Goal: Information Seeking & Learning: Check status

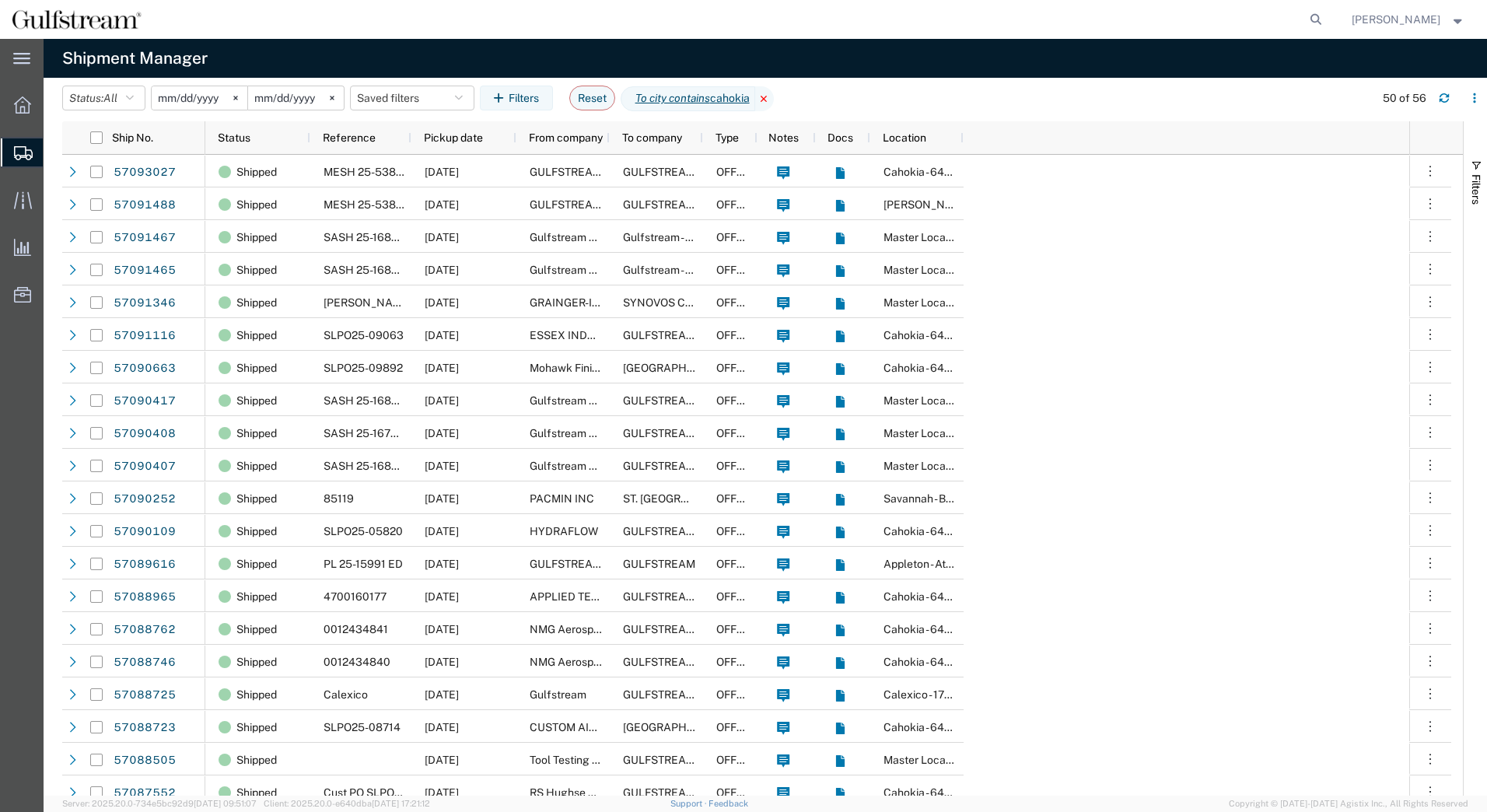
click at [774, 96] on icon at bounding box center [765, 99] width 19 height 25
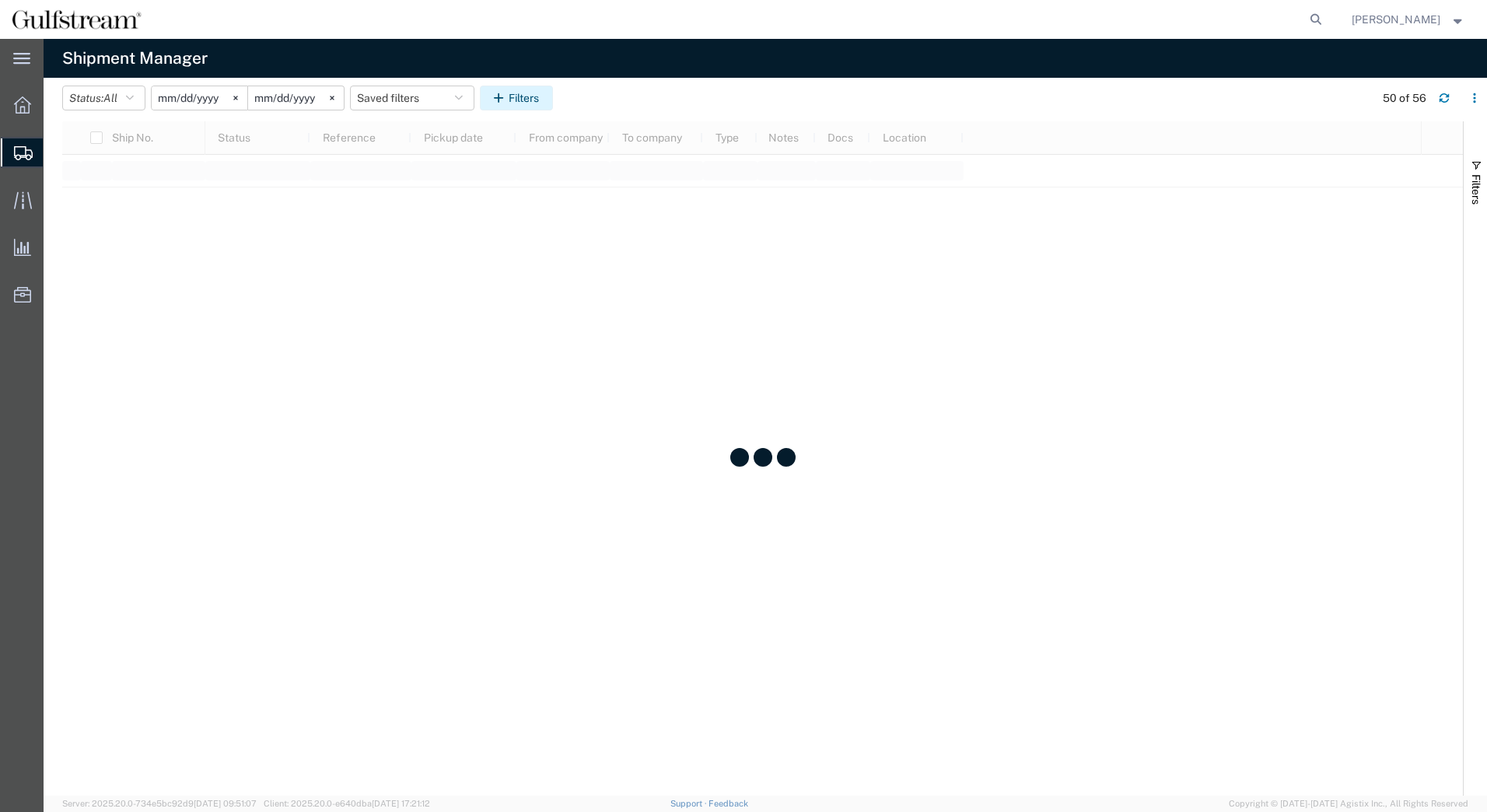
click at [502, 95] on icon "button" at bounding box center [501, 98] width 15 height 11
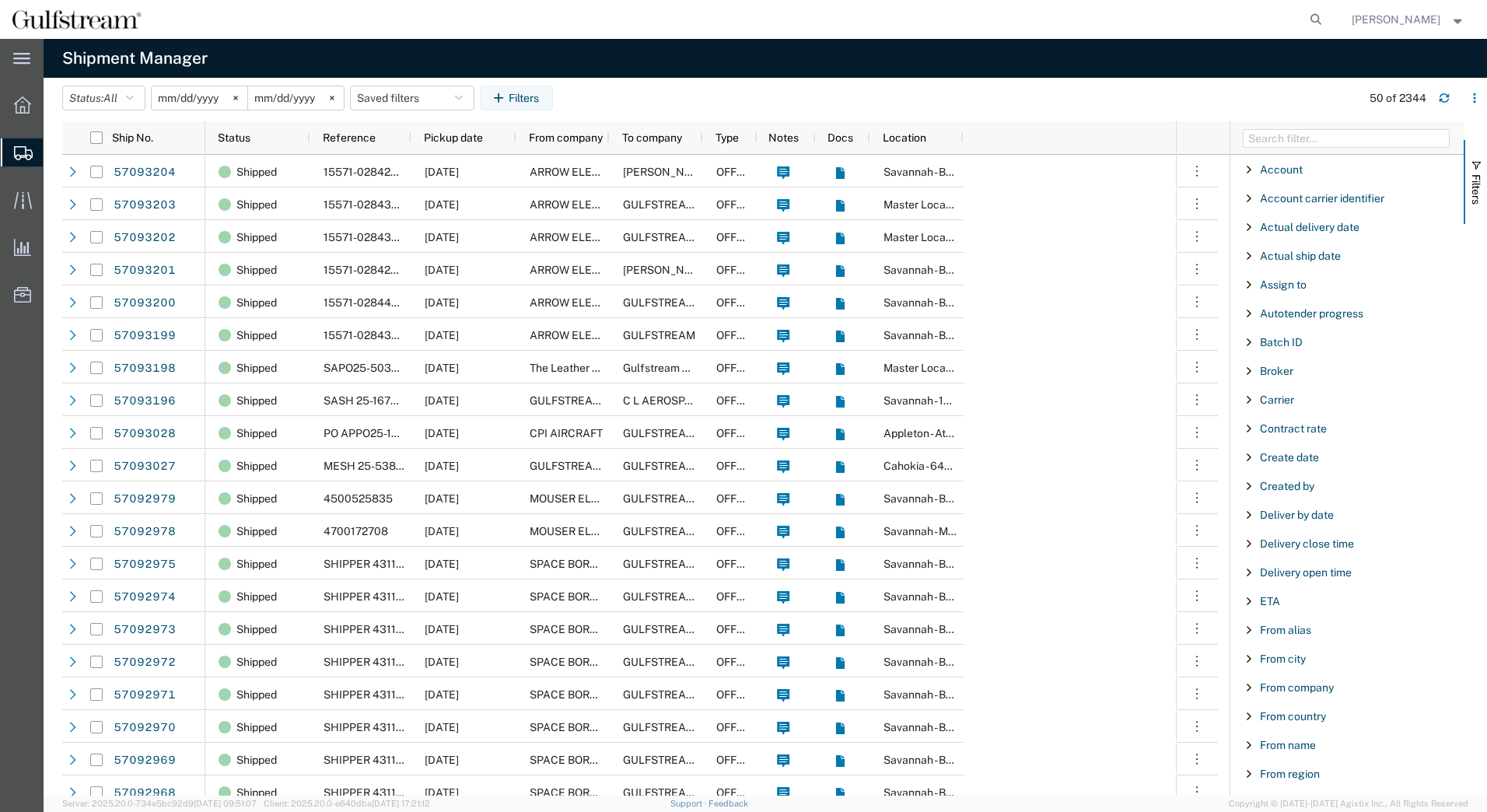
click at [191, 96] on input "[DATE]" at bounding box center [199, 98] width 96 height 23
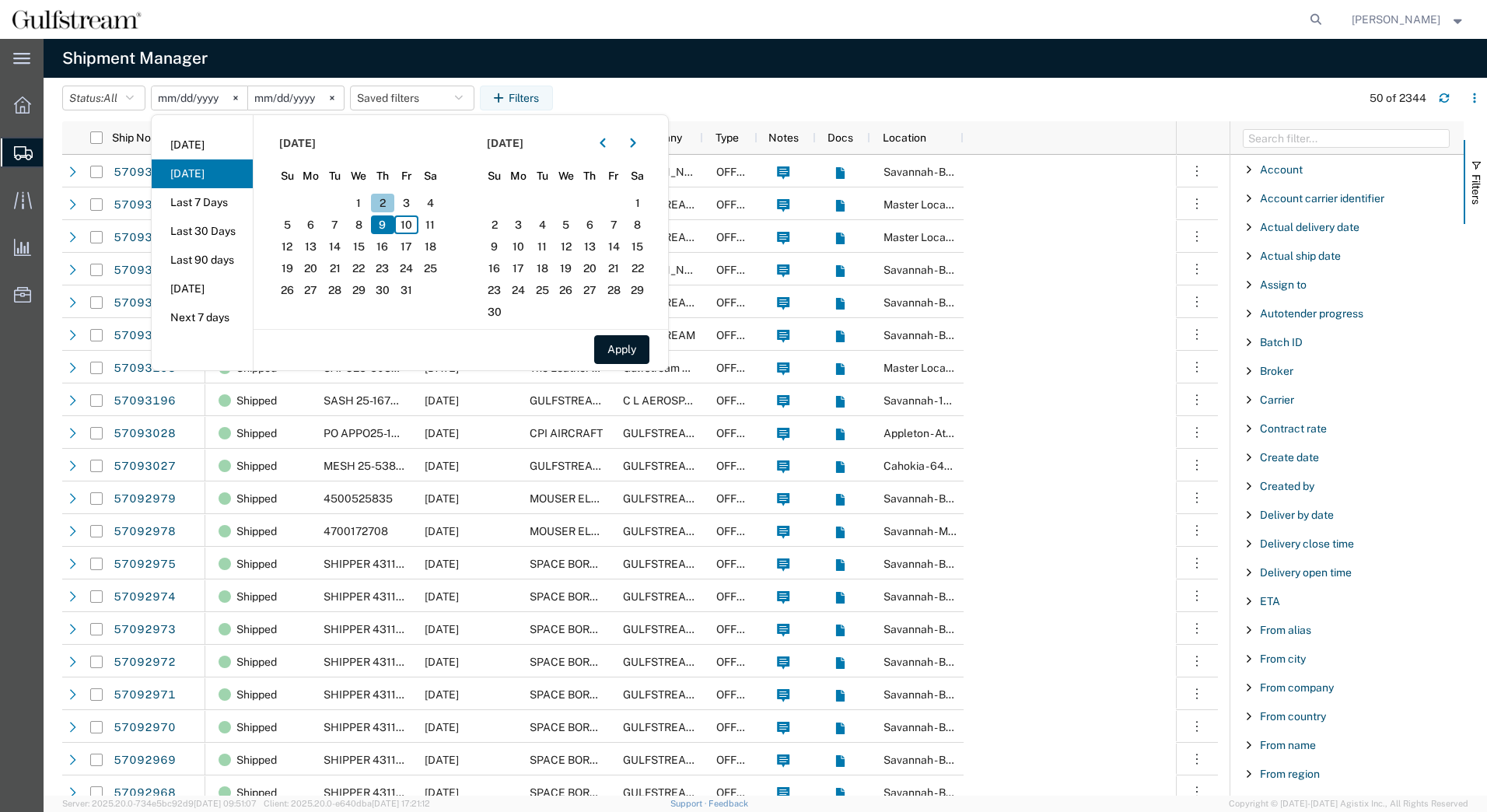
click at [383, 197] on span "2" at bounding box center [383, 203] width 24 height 19
click at [431, 200] on span "4" at bounding box center [431, 203] width 24 height 19
click at [621, 348] on button "Apply" at bounding box center [622, 349] width 55 height 29
type input "2025-10-02"
type input "2025-10-04"
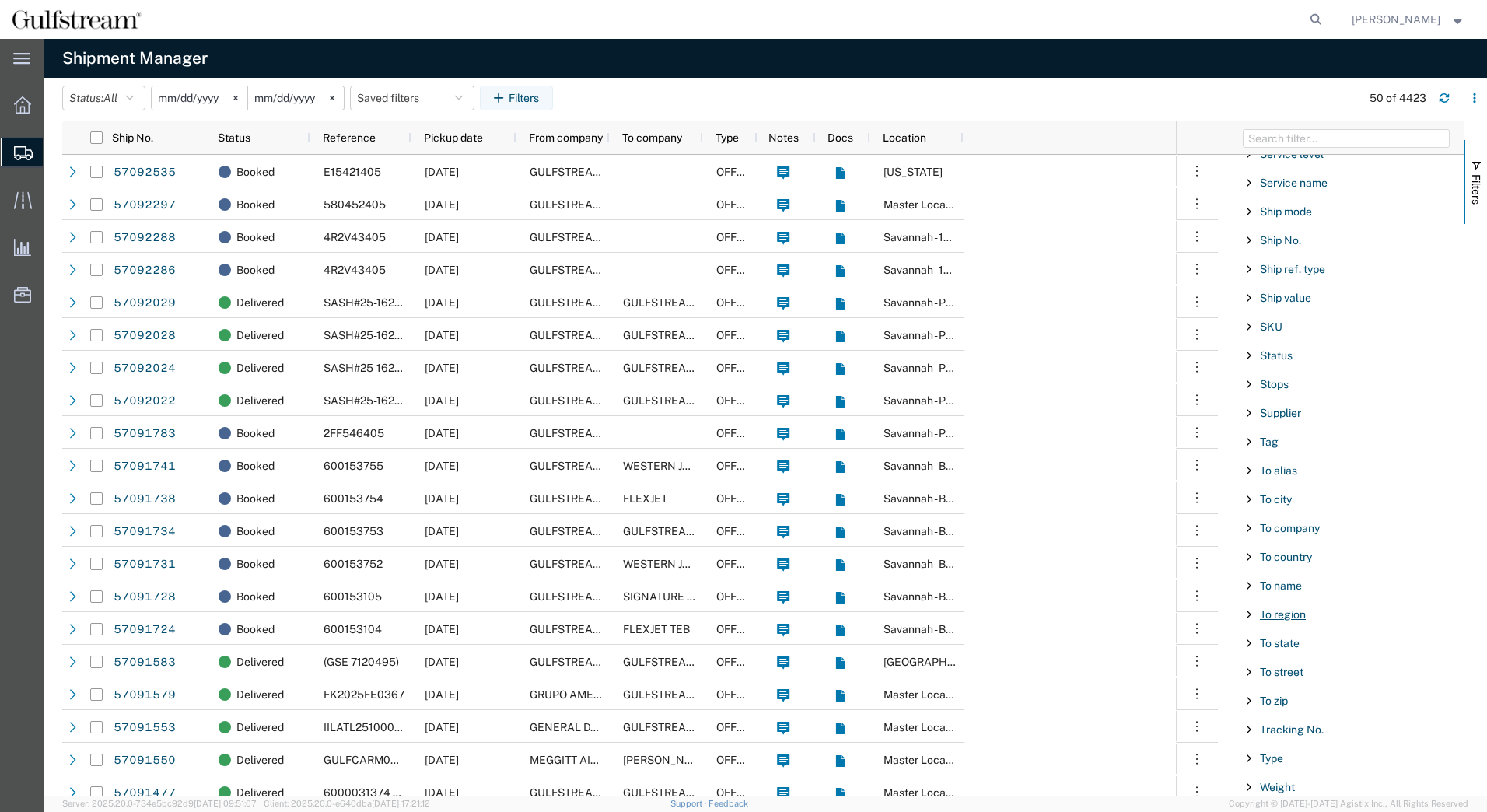
scroll to position [1258, 0]
click at [1281, 693] on span "To zip" at bounding box center [1274, 695] width 28 height 12
click at [1297, 733] on div "starts with" at bounding box center [1348, 734] width 178 height 12
click at [1293, 764] on input "Filter Value" at bounding box center [1353, 761] width 204 height 19
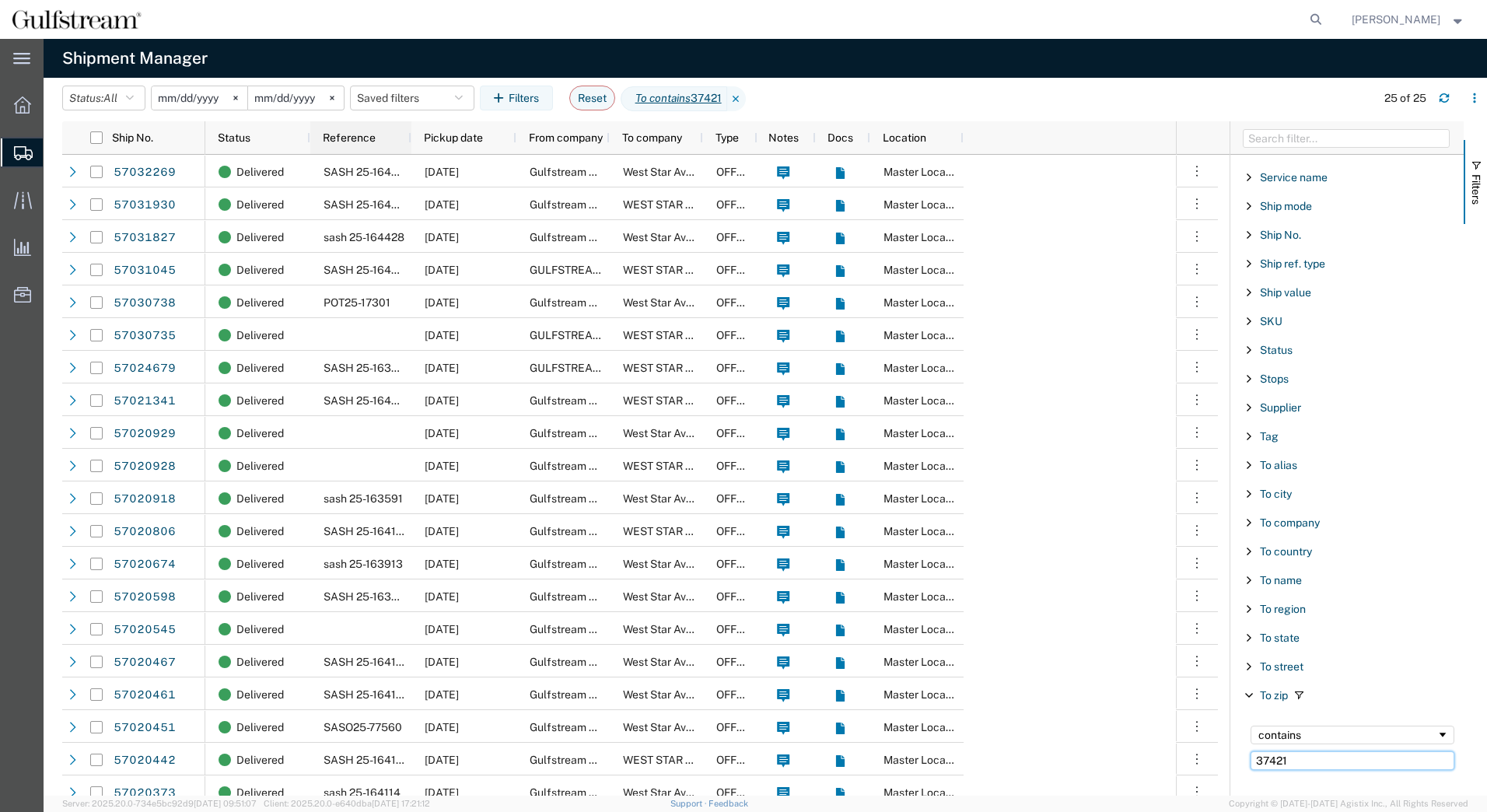
type input "37421"
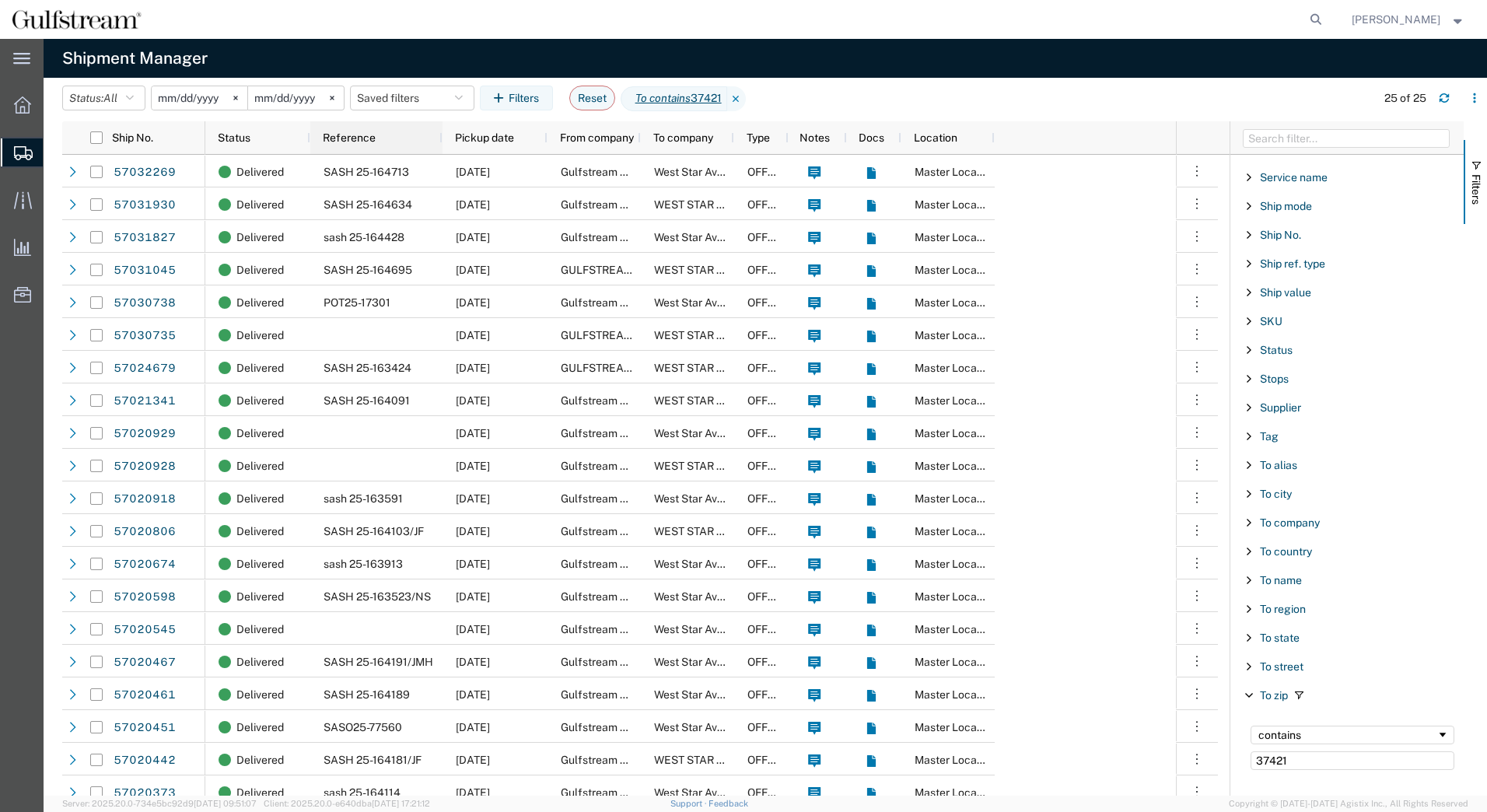
drag, startPoint x: 407, startPoint y: 135, endPoint x: 439, endPoint y: 142, distance: 32.8
click at [439, 142] on div at bounding box center [441, 137] width 6 height 33
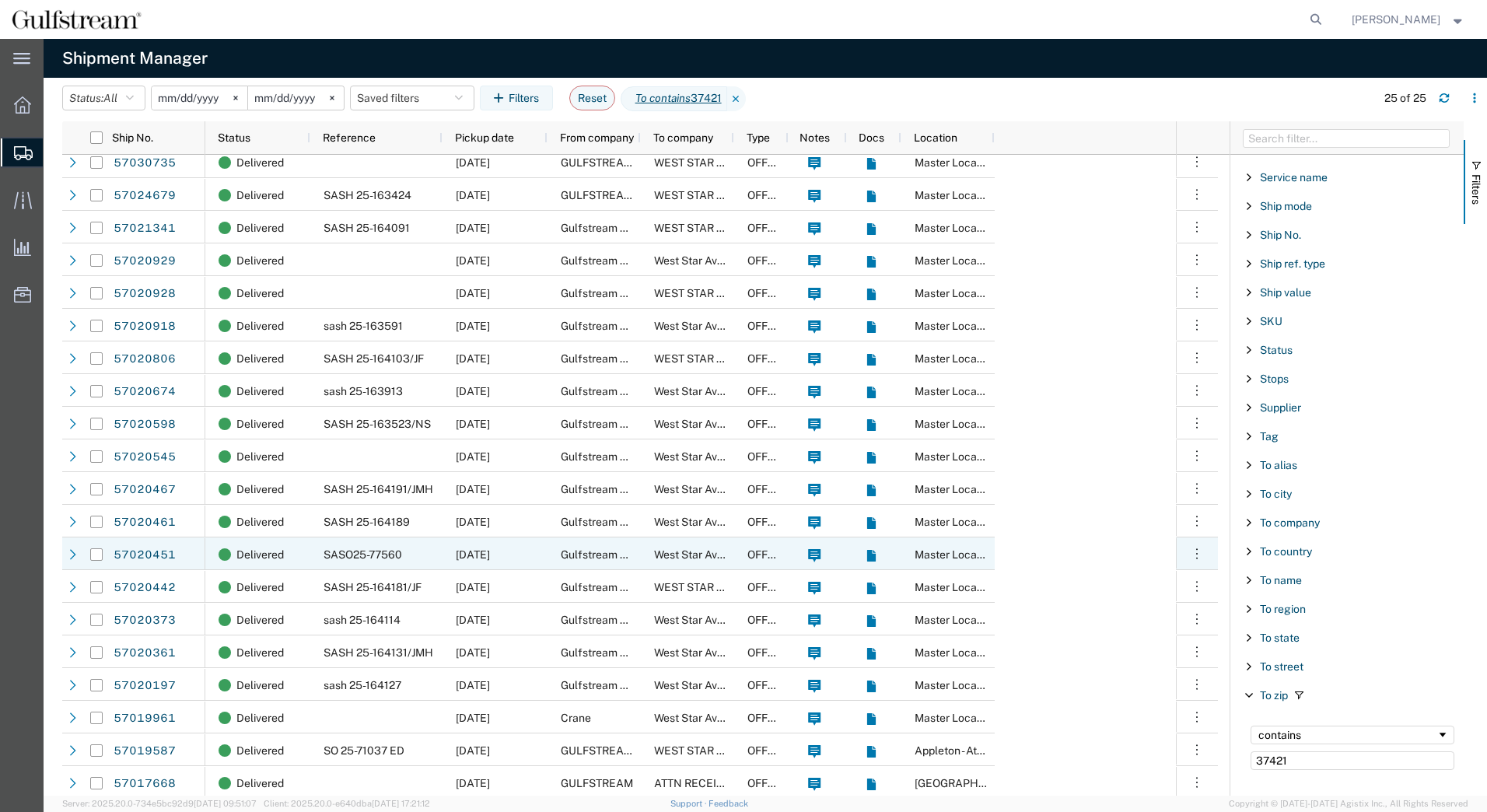
scroll to position [176, 0]
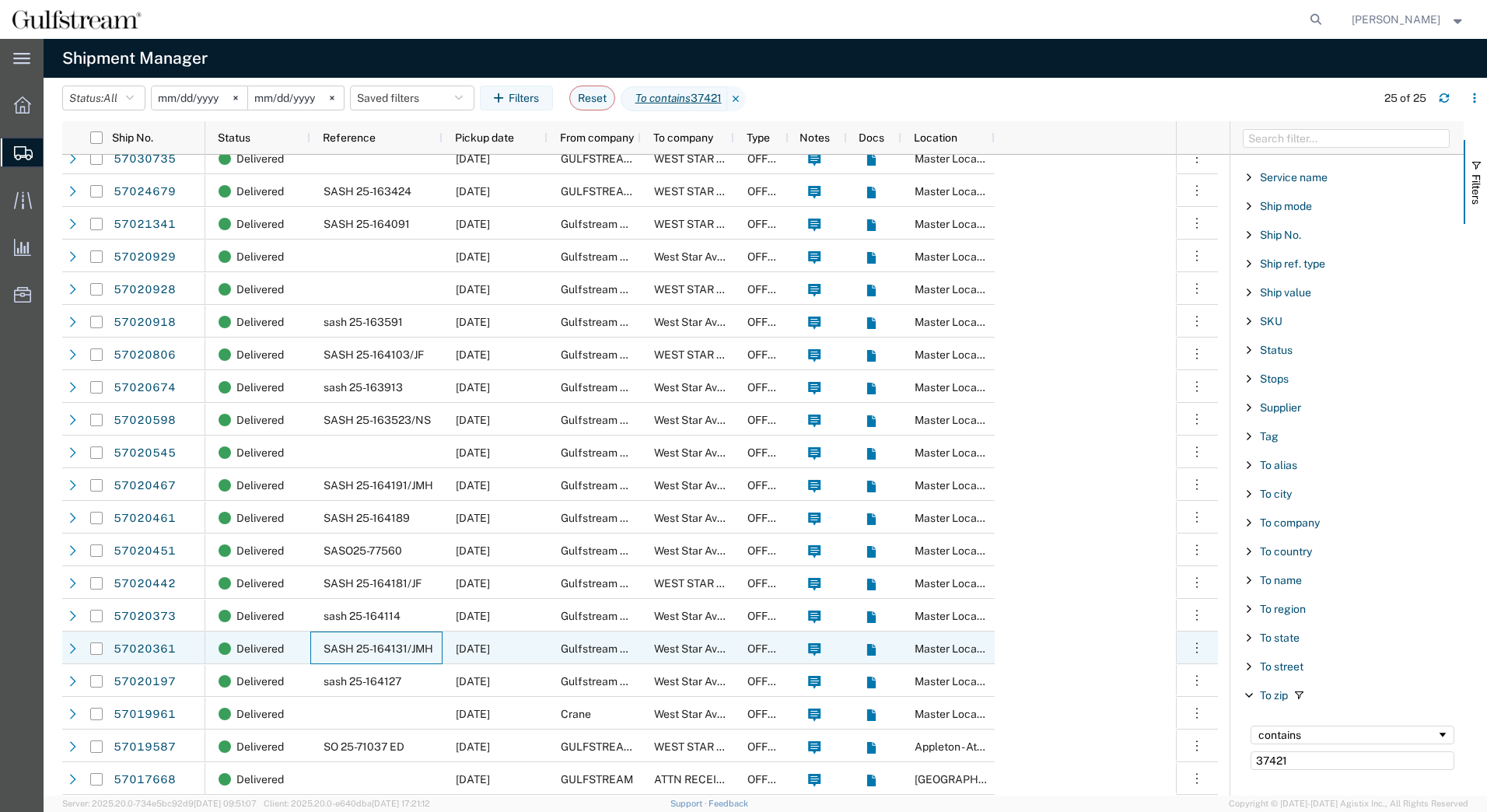
click at [424, 653] on span "SASH 25-164131/JMH" at bounding box center [378, 649] width 110 height 12
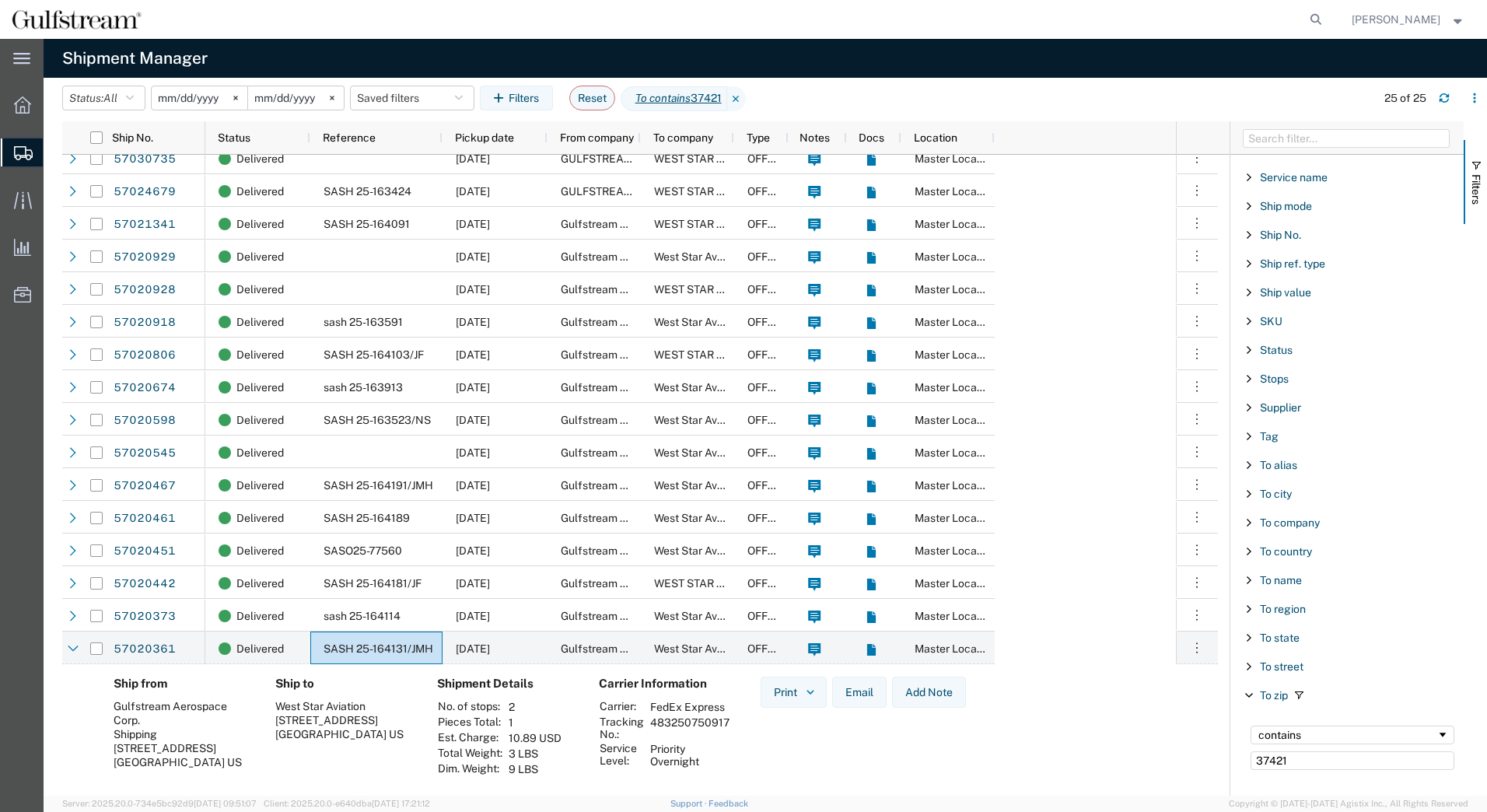
click at [212, 96] on input "2025-10-02" at bounding box center [199, 98] width 96 height 23
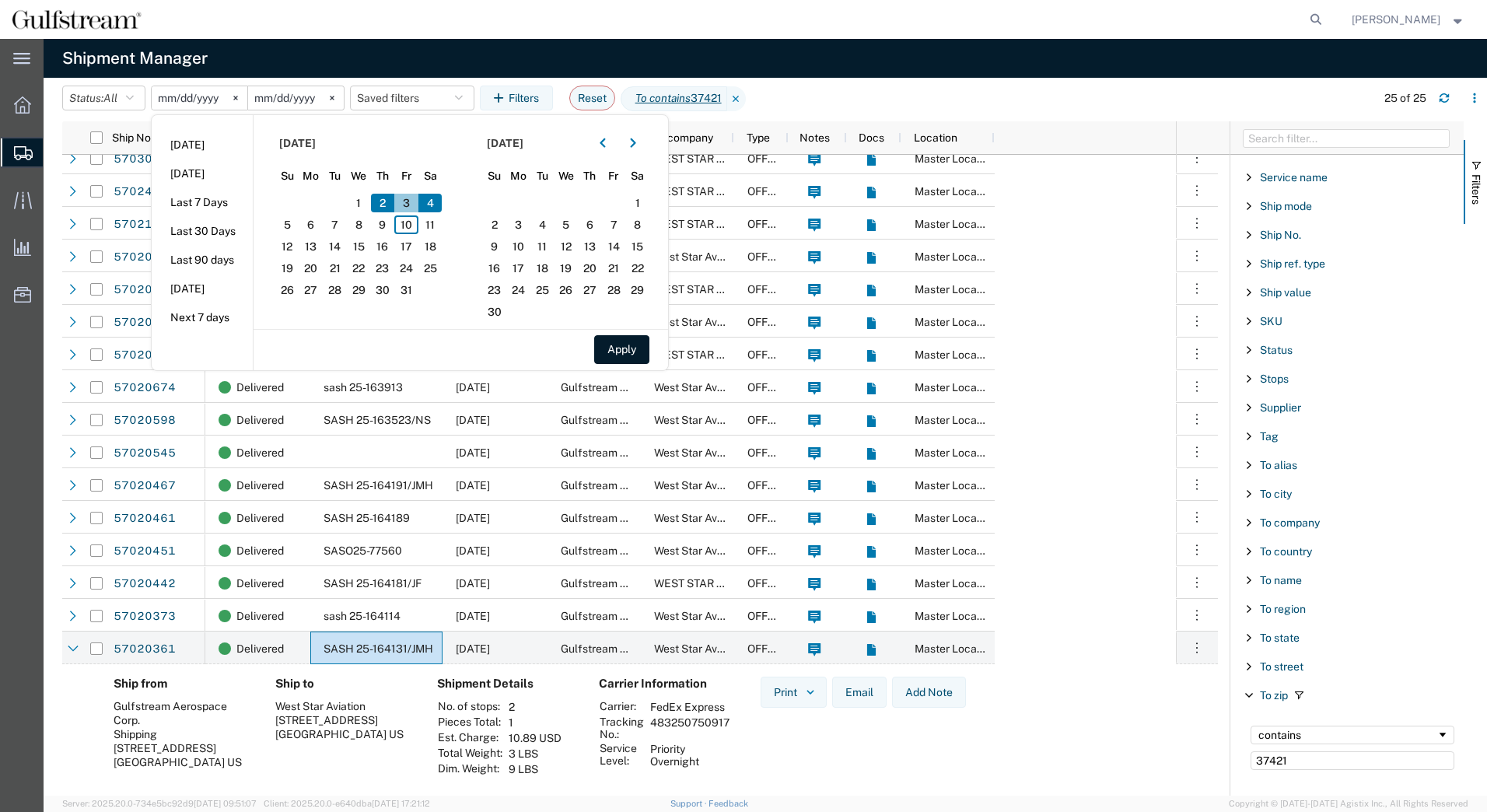
click at [407, 198] on span "3" at bounding box center [407, 203] width 24 height 19
click at [309, 224] on span "6" at bounding box center [311, 225] width 24 height 19
click at [625, 346] on button "Apply" at bounding box center [622, 349] width 55 height 29
type input "[DATE]"
type input "2025-10-06"
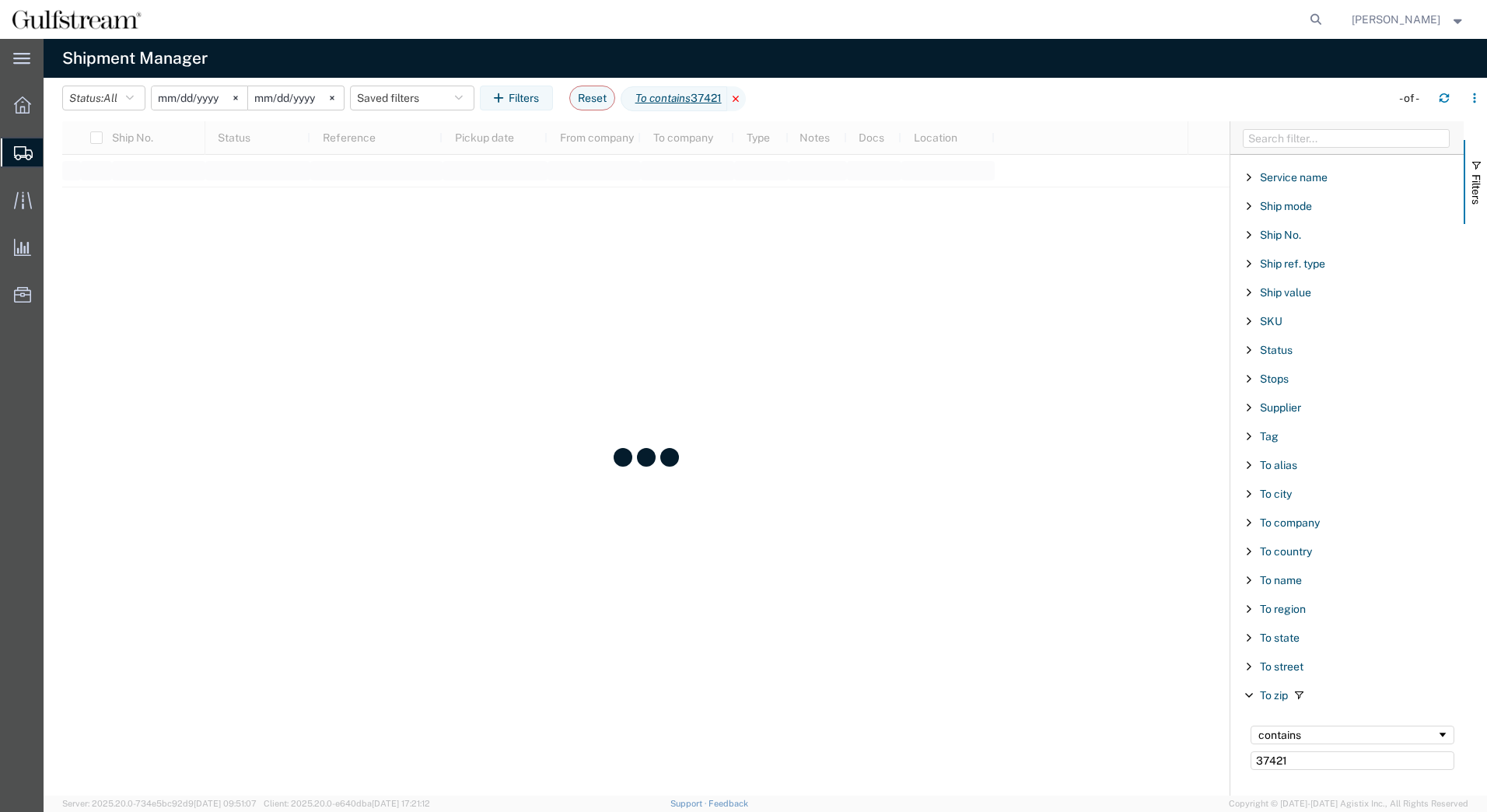
click at [746, 95] on icon at bounding box center [737, 99] width 19 height 25
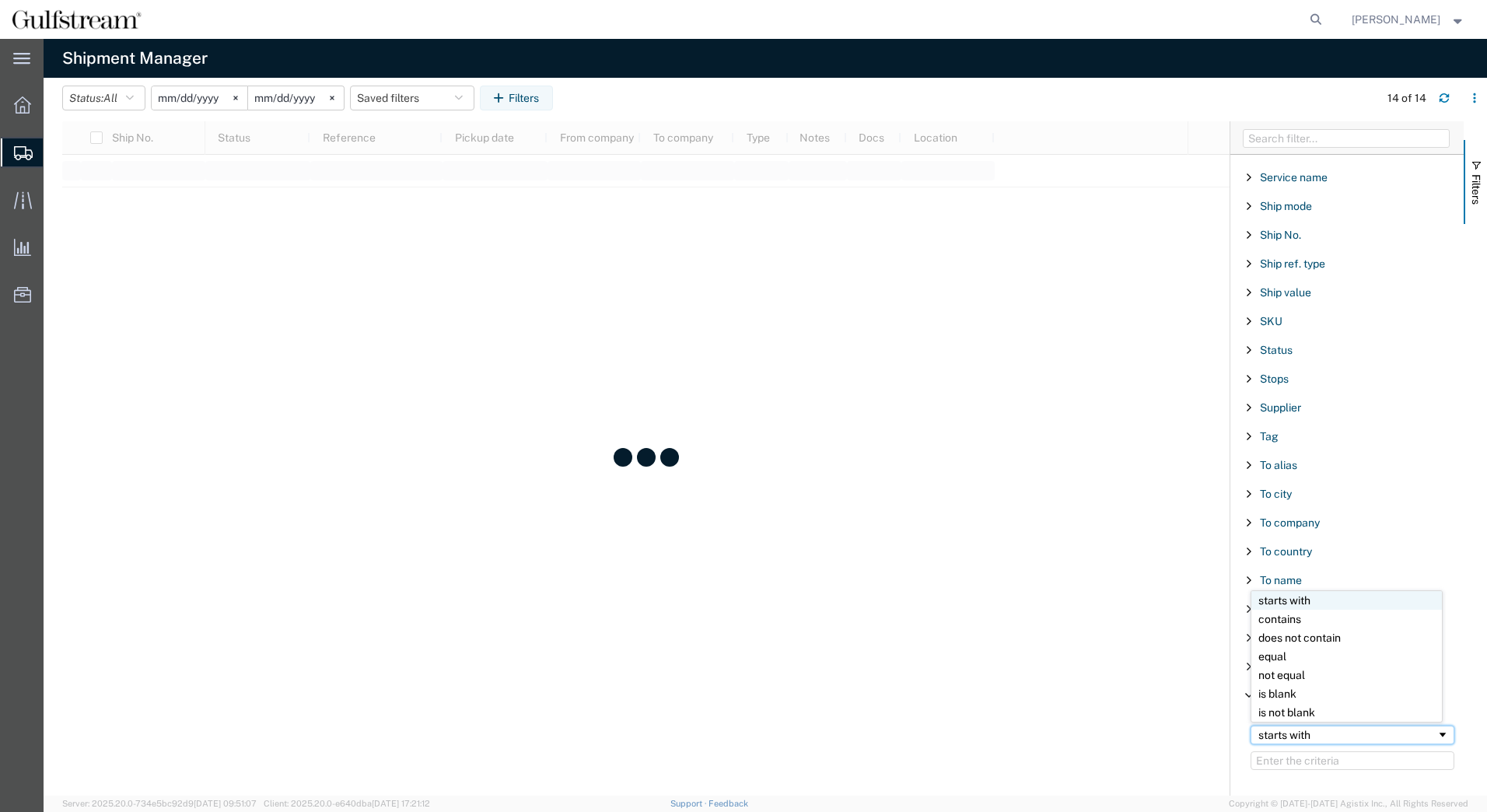
click at [1292, 736] on div "starts with" at bounding box center [1348, 734] width 178 height 12
click at [1292, 755] on input "Filter Value" at bounding box center [1353, 761] width 204 height 19
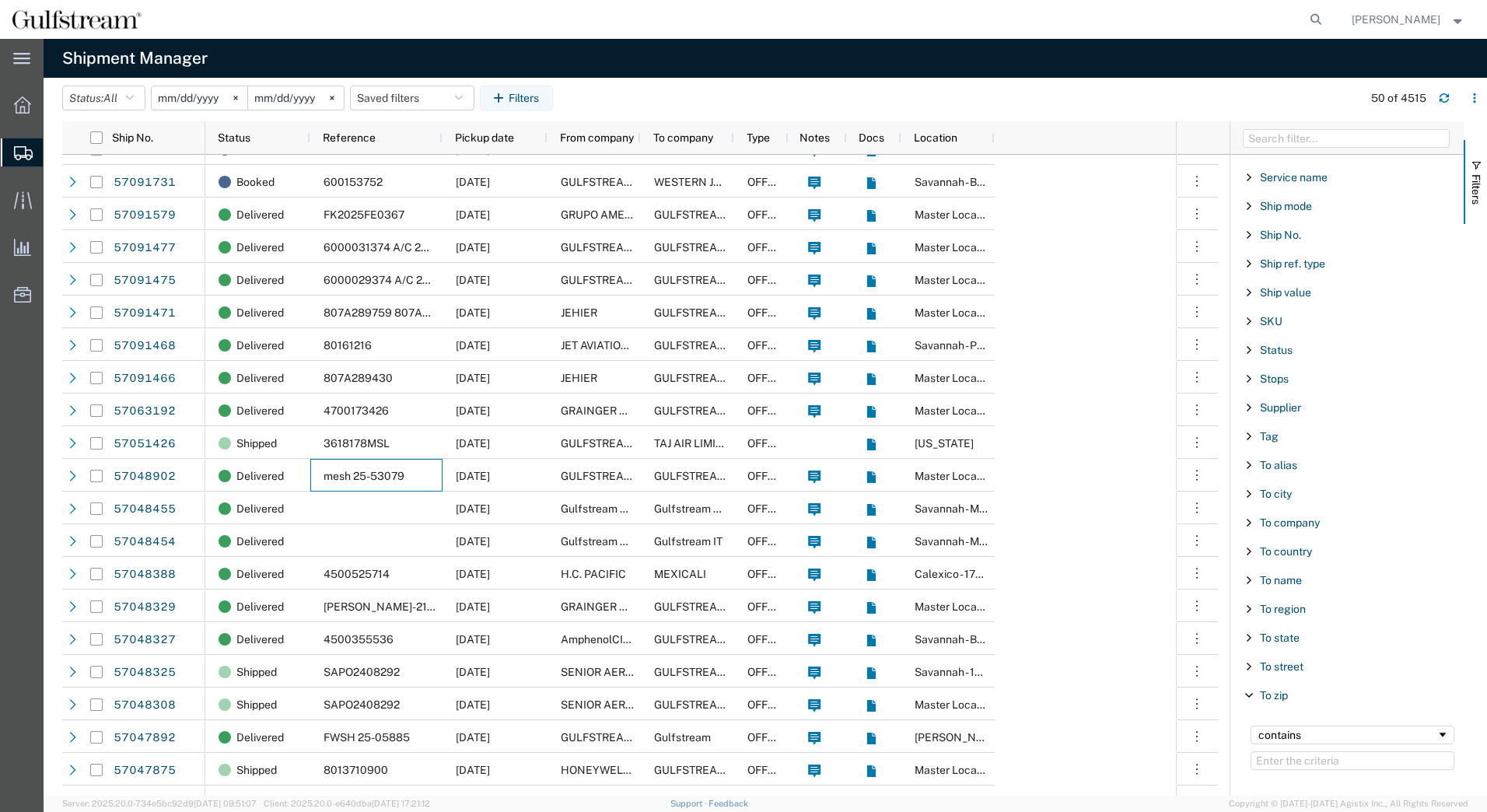
scroll to position [349, 0]
click at [1292, 755] on input "Filter Value" at bounding box center [1353, 761] width 204 height 19
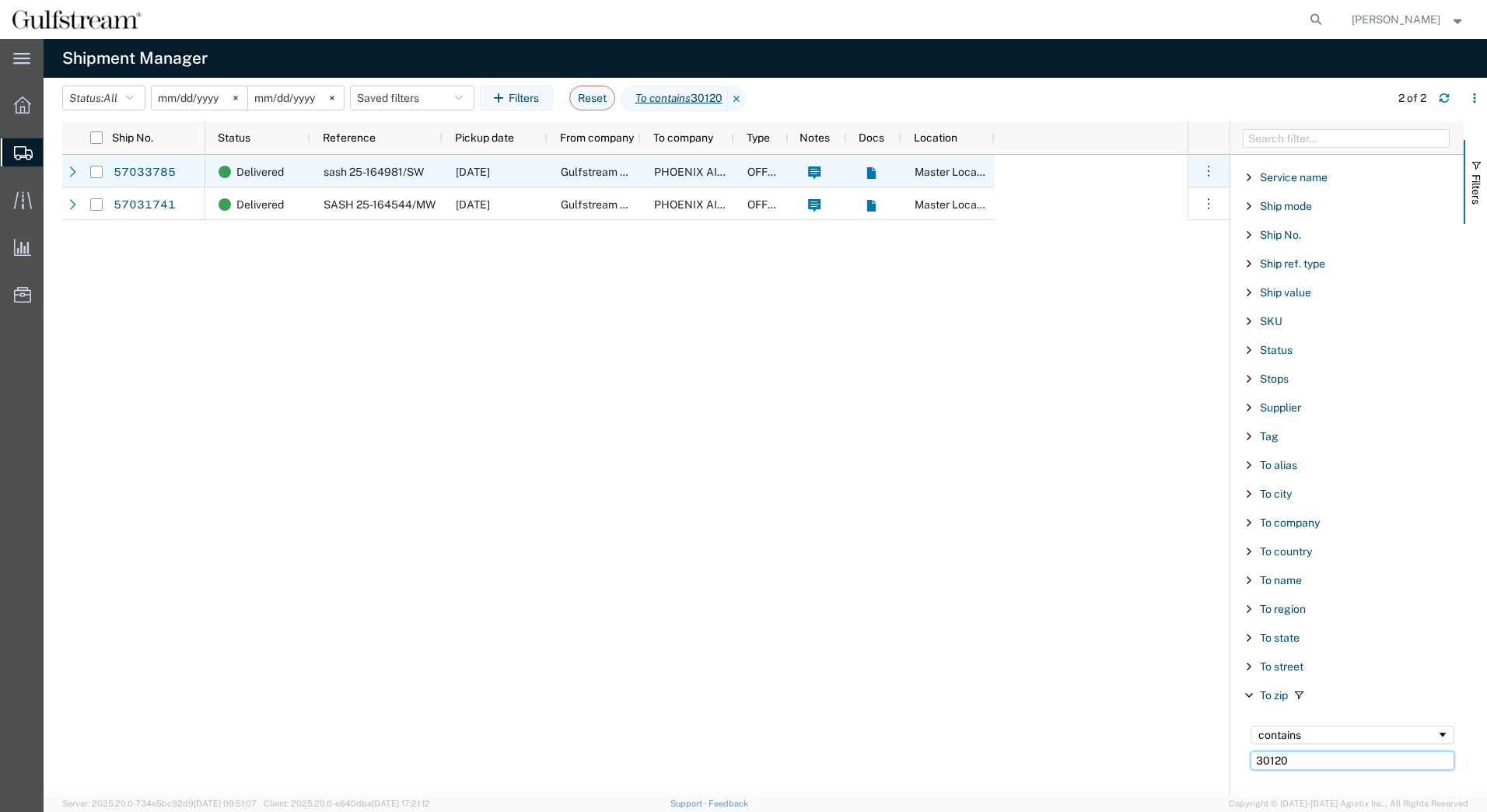
type input "30120"
click at [448, 171] on div "10/04/2025" at bounding box center [495, 171] width 105 height 33
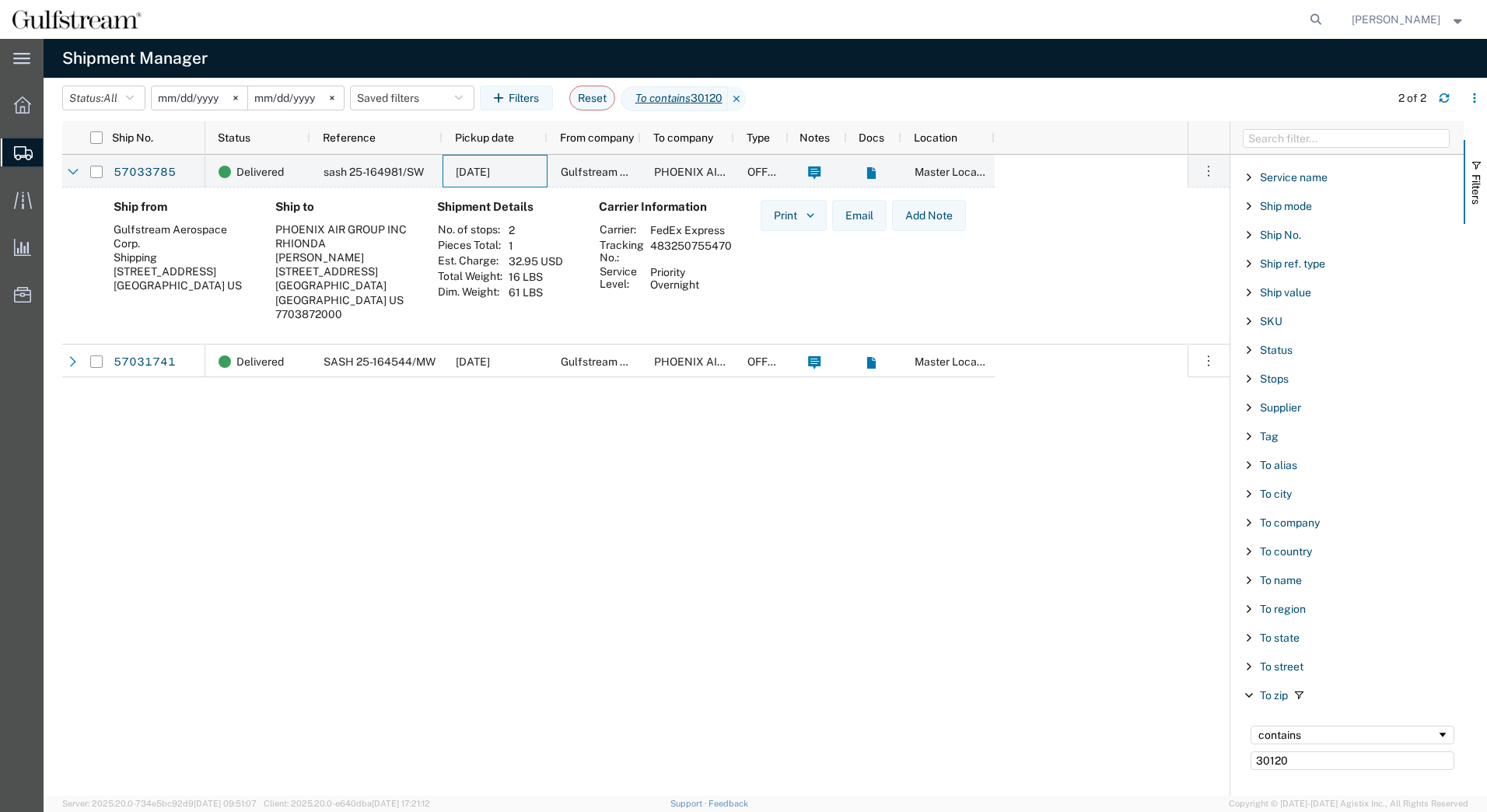
click at [184, 99] on input "[DATE]" at bounding box center [199, 98] width 96 height 23
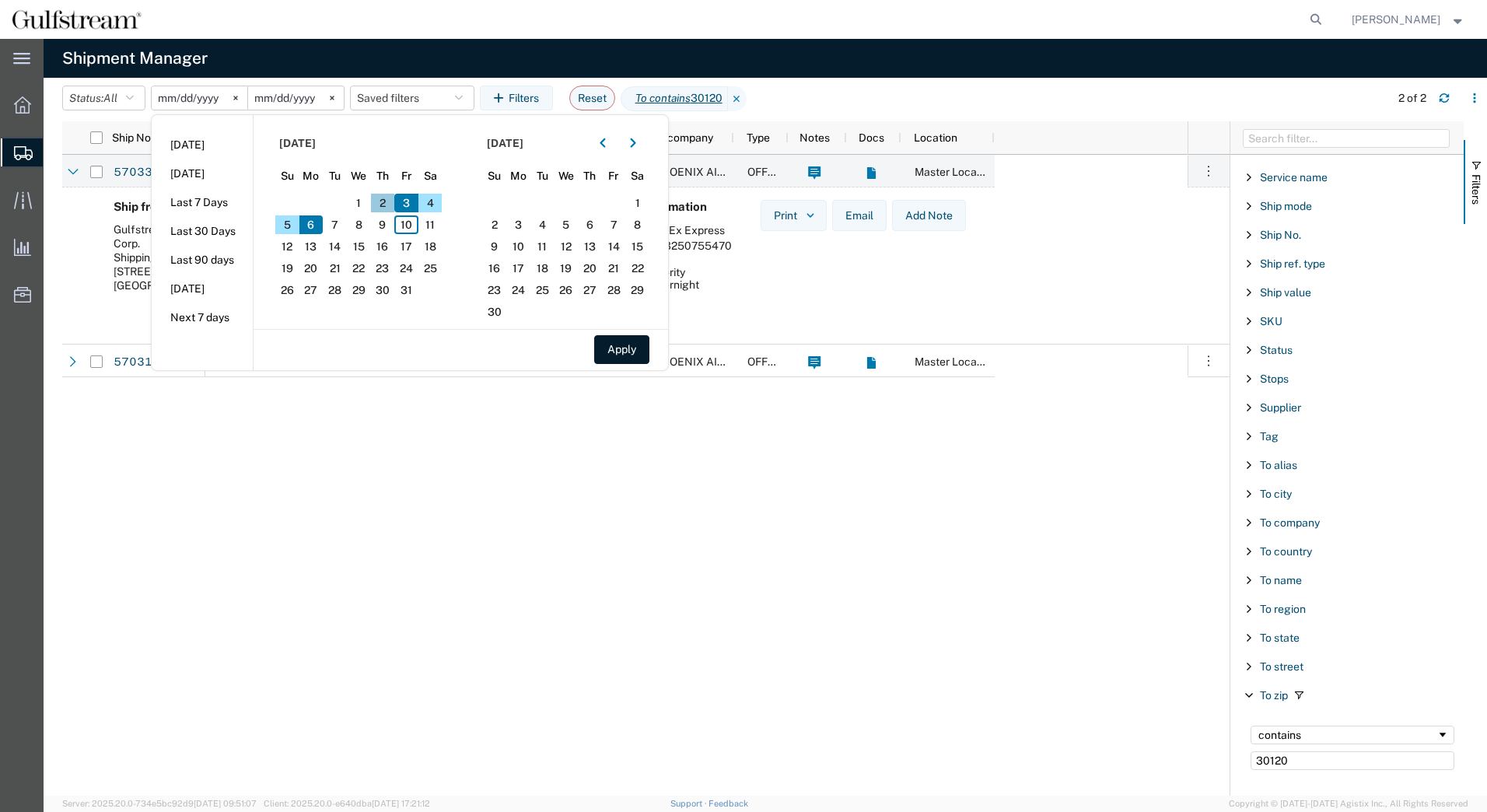
click at [387, 201] on span "2" at bounding box center [383, 203] width 24 height 19
click at [620, 349] on button "Apply" at bounding box center [622, 349] width 55 height 29
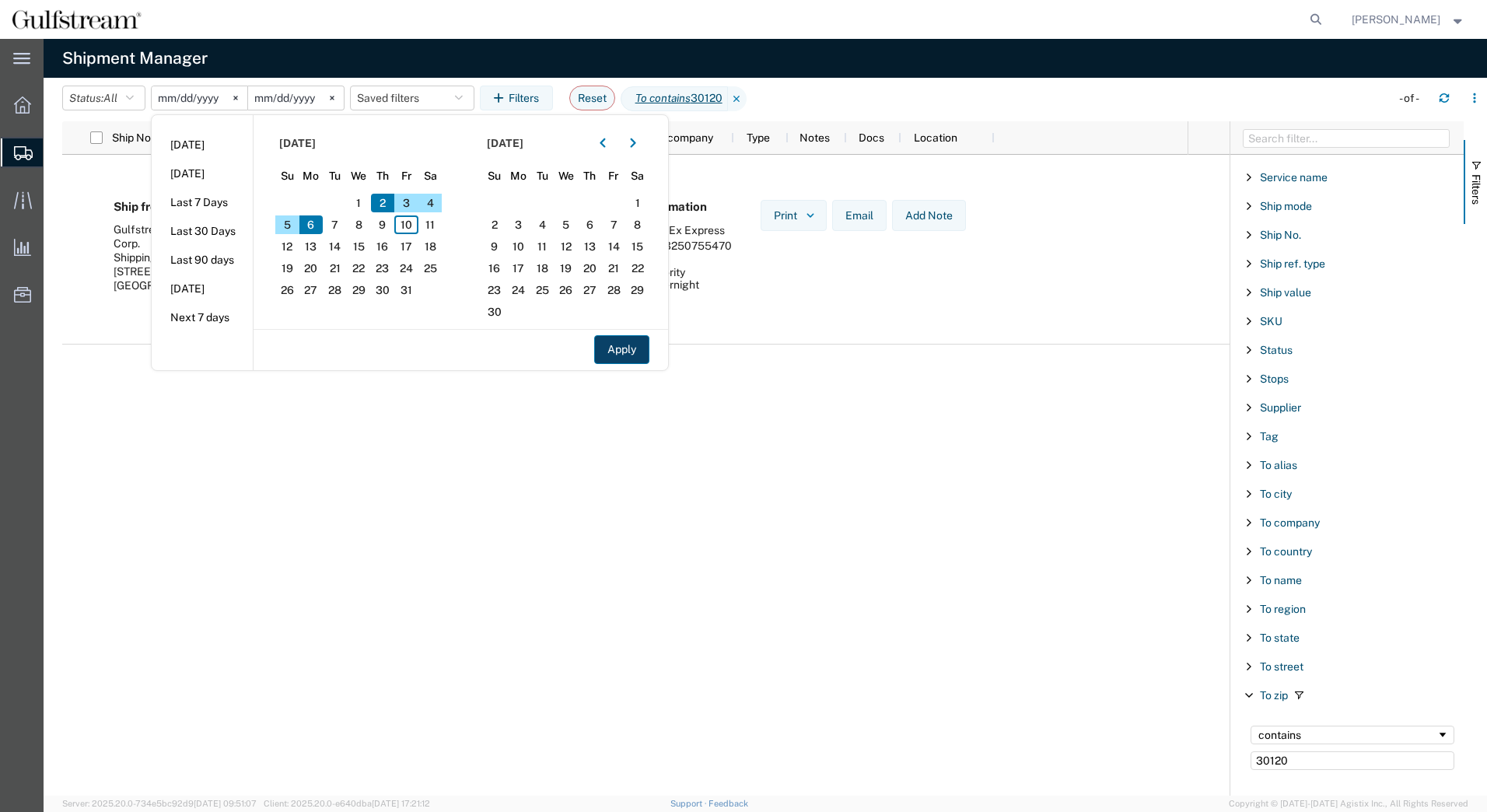
type input "2025-10-02"
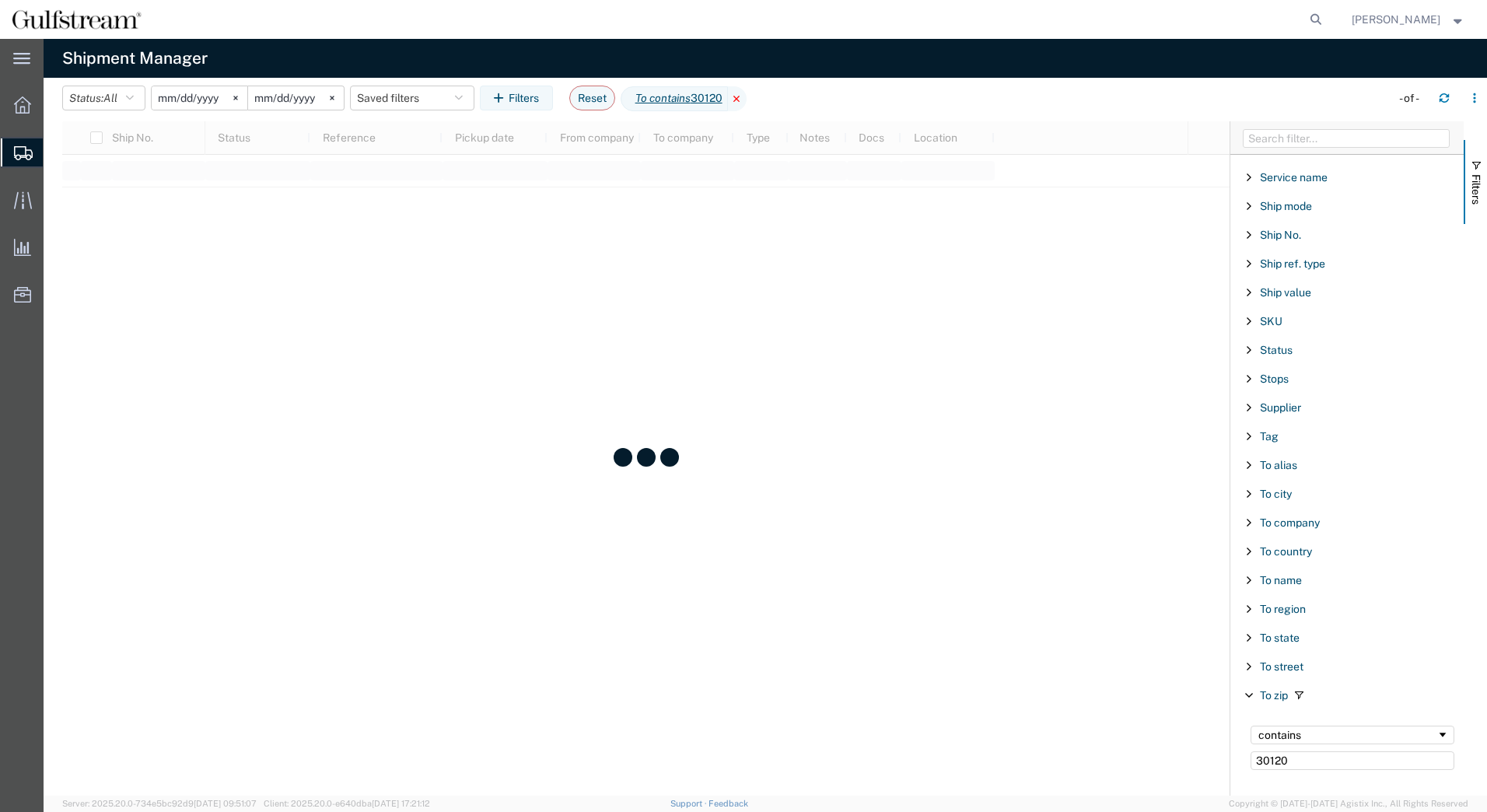
click at [747, 96] on icon at bounding box center [738, 99] width 19 height 25
click at [1312, 731] on div "starts with" at bounding box center [1348, 734] width 178 height 12
click at [1289, 623] on div "To state" at bounding box center [1347, 637] width 234 height 28
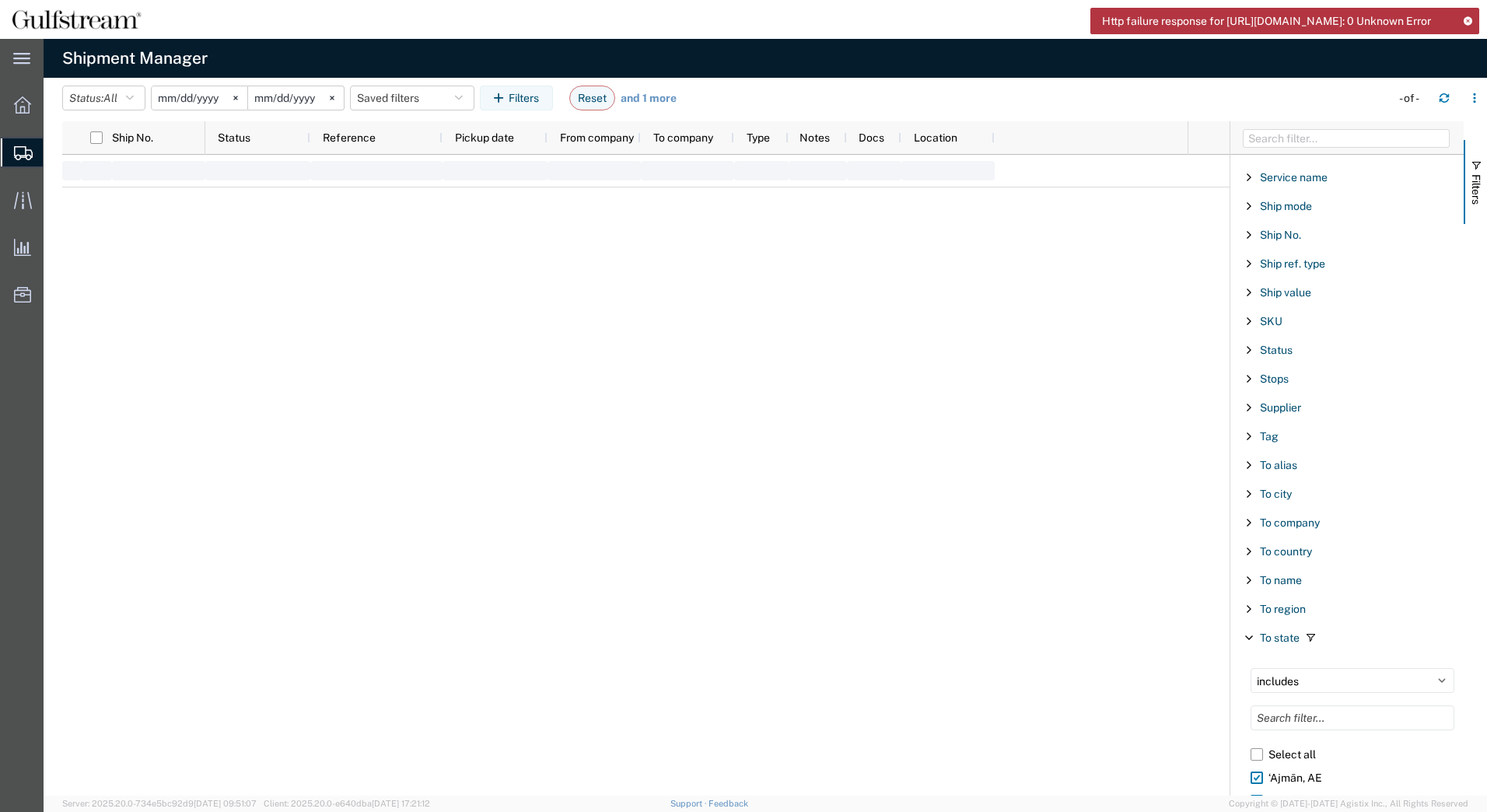
click at [1469, 23] on icon at bounding box center [1467, 21] width 11 height 9
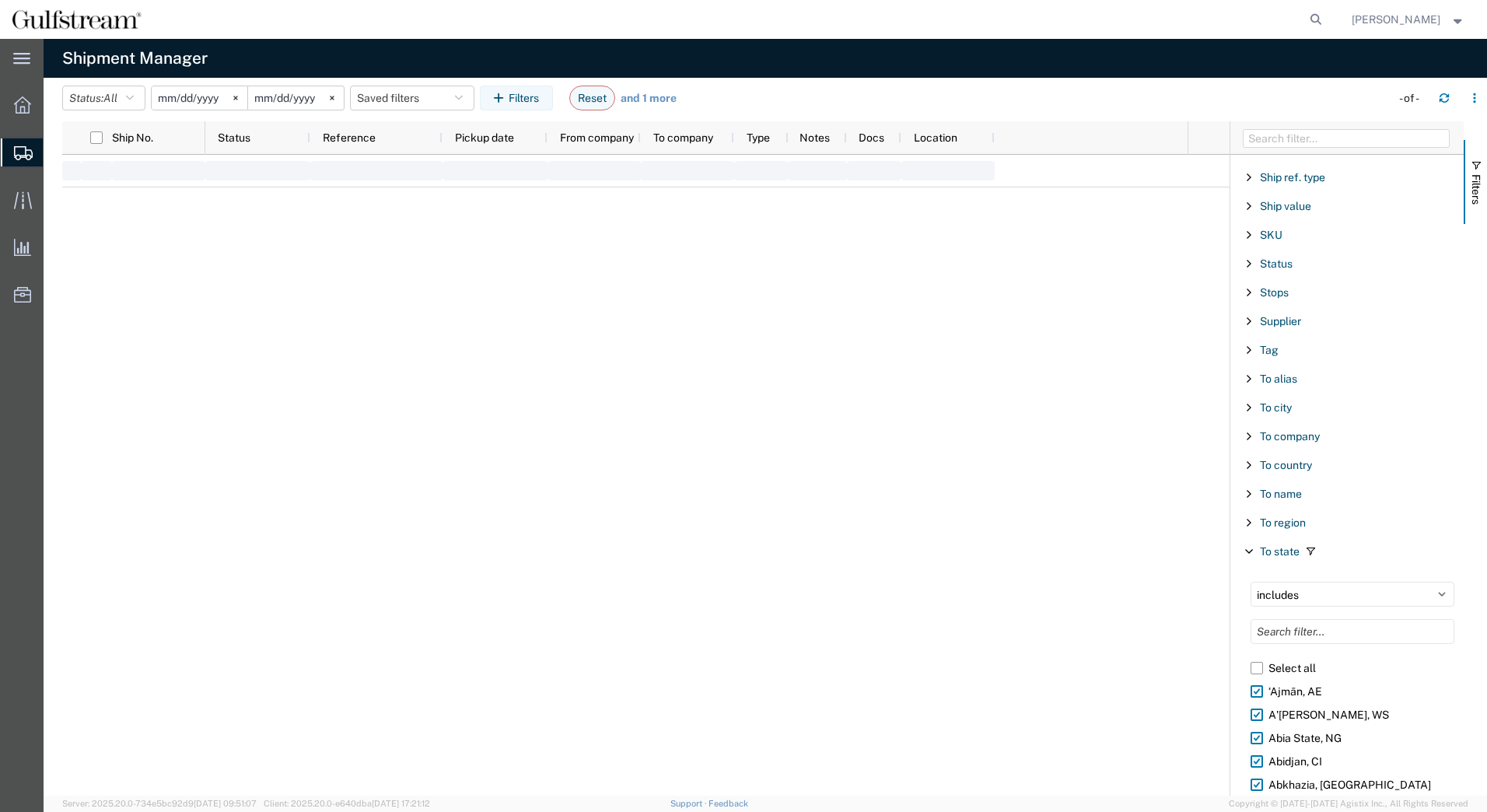
scroll to position [1414, 0]
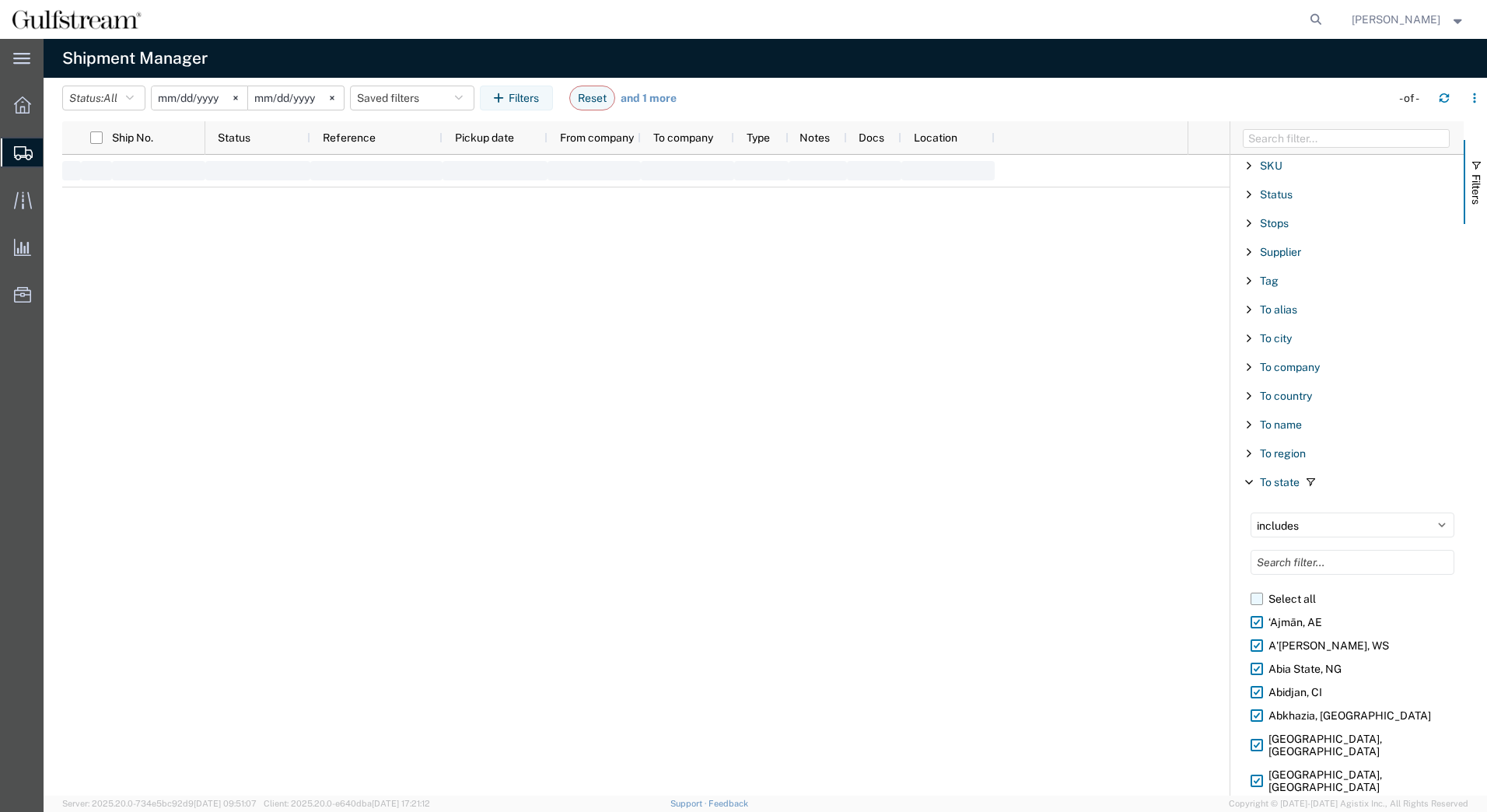
click at [1260, 602] on label "Select all" at bounding box center [1353, 598] width 204 height 23
click at [0, 0] on input "Select all" at bounding box center [0, 0] width 0 height 0
click at [1260, 599] on label "Select all" at bounding box center [1353, 598] width 204 height 23
click at [0, 0] on input "Select all" at bounding box center [0, 0] width 0 height 0
click at [1260, 599] on label "Select all" at bounding box center [1353, 598] width 204 height 23
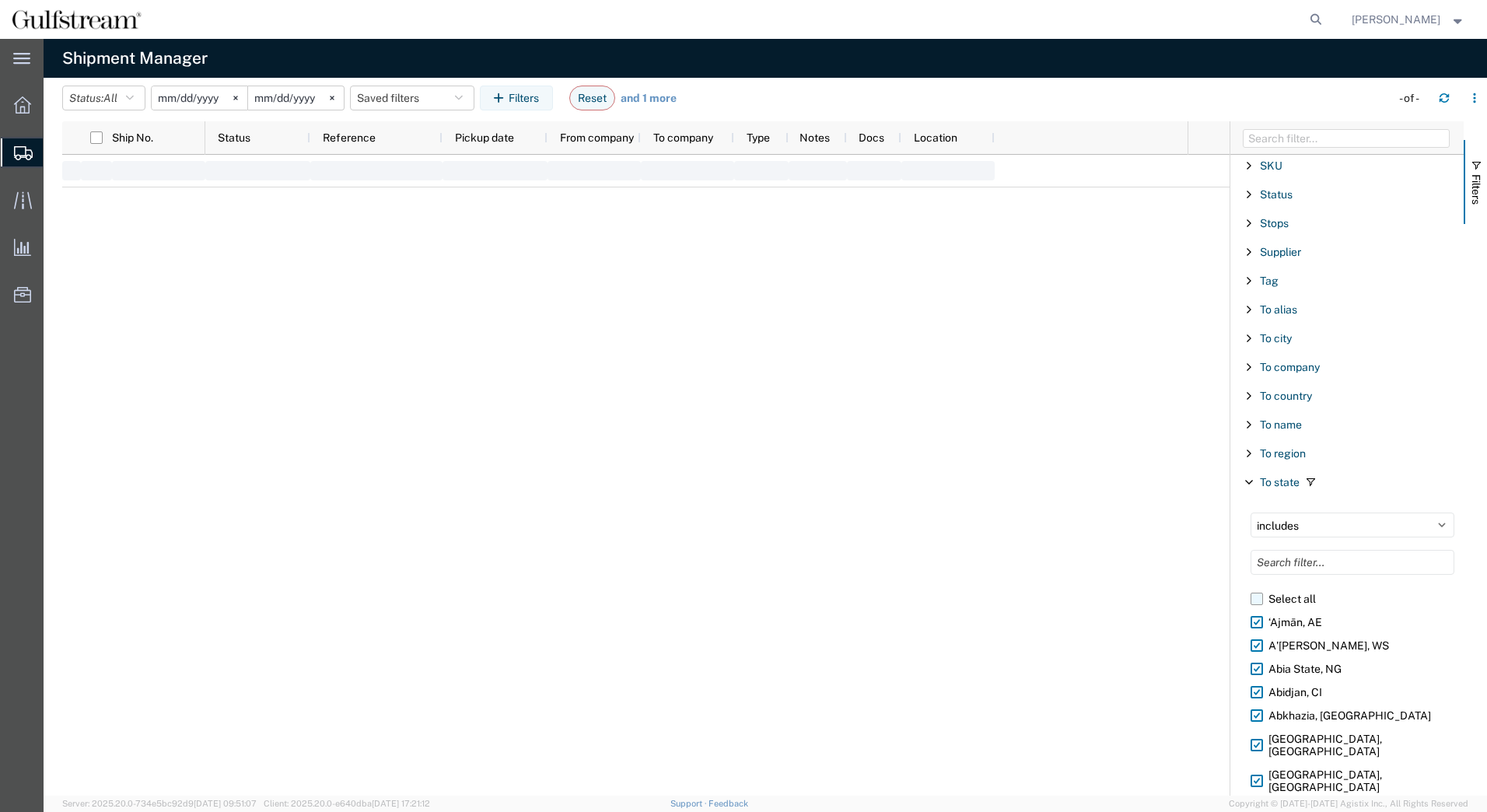
click at [0, 0] on input "Select all" at bounding box center [0, 0] width 0 height 0
click at [1420, 521] on select "includes excludes" at bounding box center [1353, 525] width 204 height 25
click at [1261, 485] on span "To state" at bounding box center [1280, 482] width 40 height 12
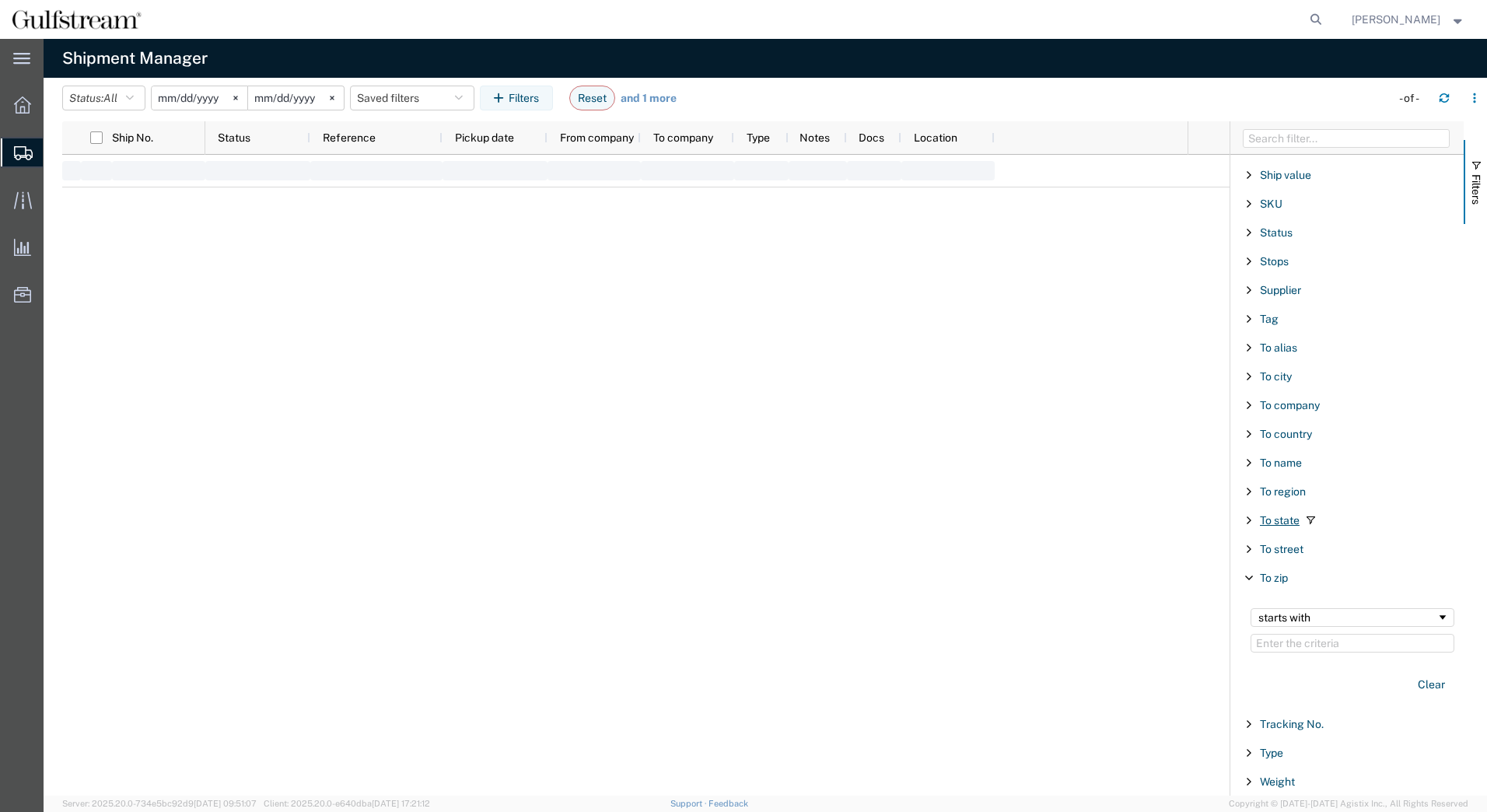
scroll to position [1376, 0]
click at [612, 99] on button "Reset" at bounding box center [592, 98] width 46 height 25
type input "2025-09-10"
click at [228, 97] on input "2025-09-10" at bounding box center [216, 98] width 96 height 23
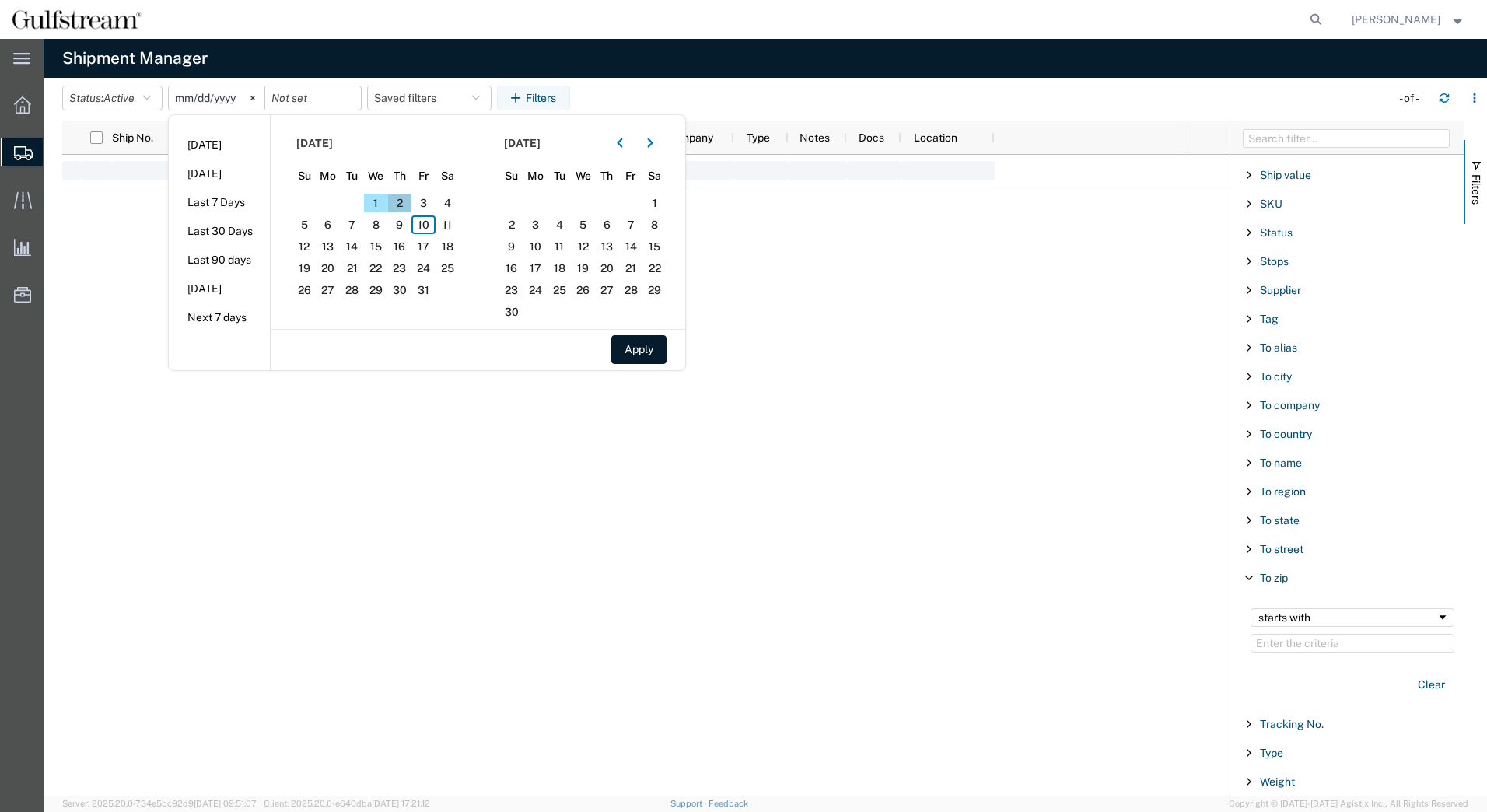
click at [402, 196] on span "2" at bounding box center [401, 203] width 24 height 19
click at [324, 224] on span "6" at bounding box center [329, 225] width 24 height 19
click at [374, 226] on span "8" at bounding box center [376, 225] width 24 height 19
click at [655, 355] on button "Apply" at bounding box center [639, 349] width 55 height 29
type input "2025-10-02"
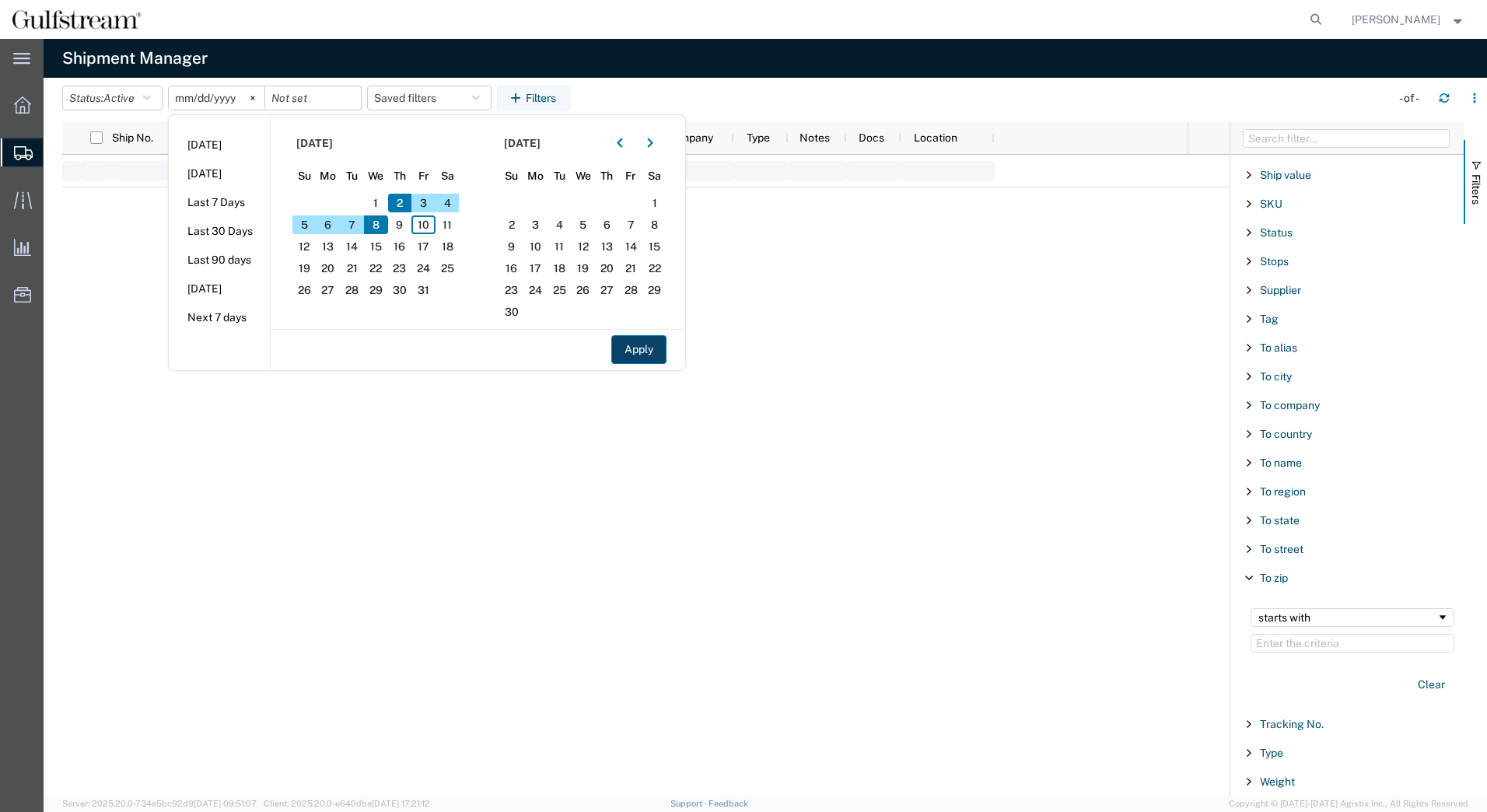
type input "2025-10-08"
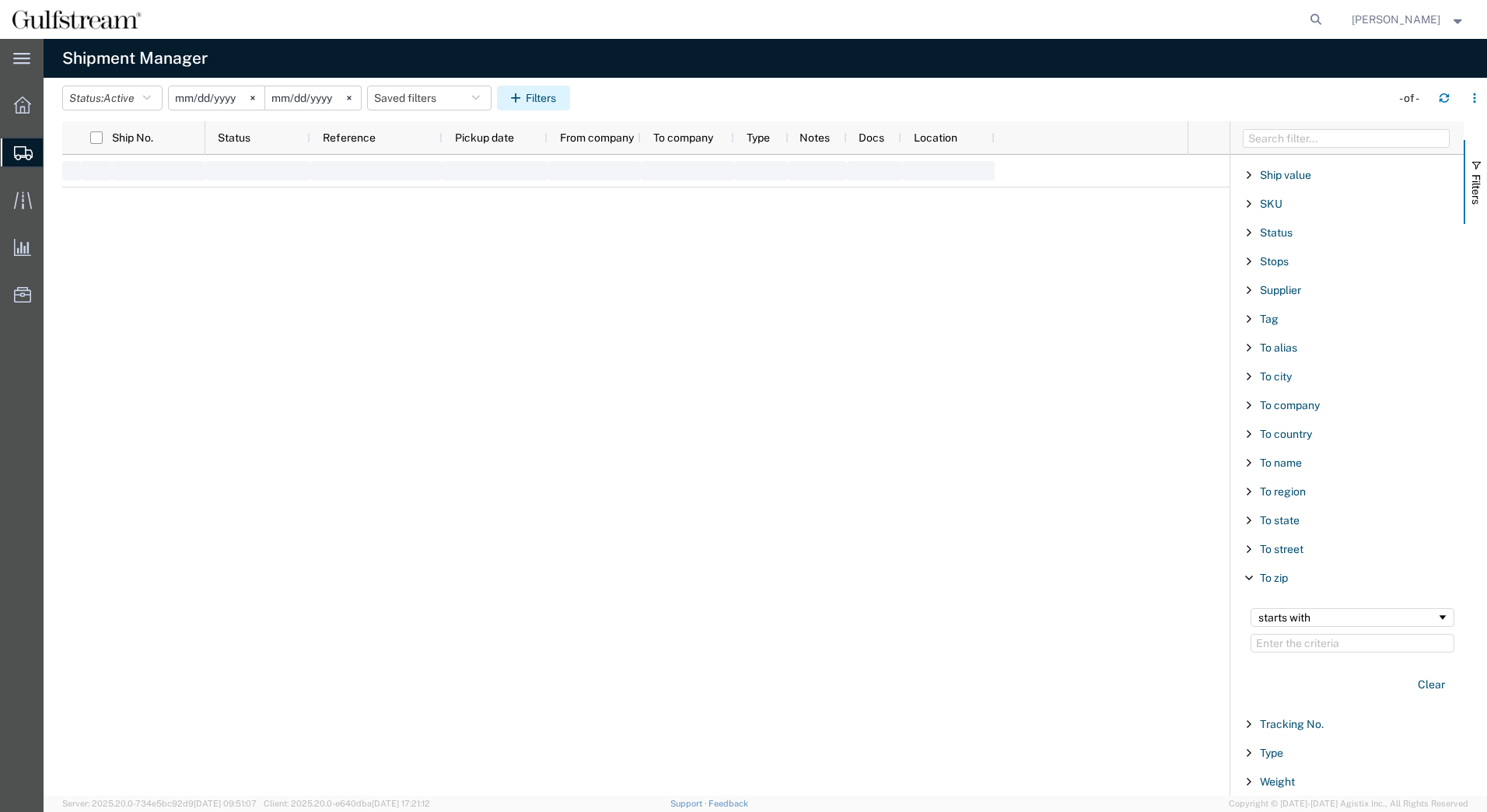
click at [544, 99] on button "Filters" at bounding box center [534, 98] width 74 height 25
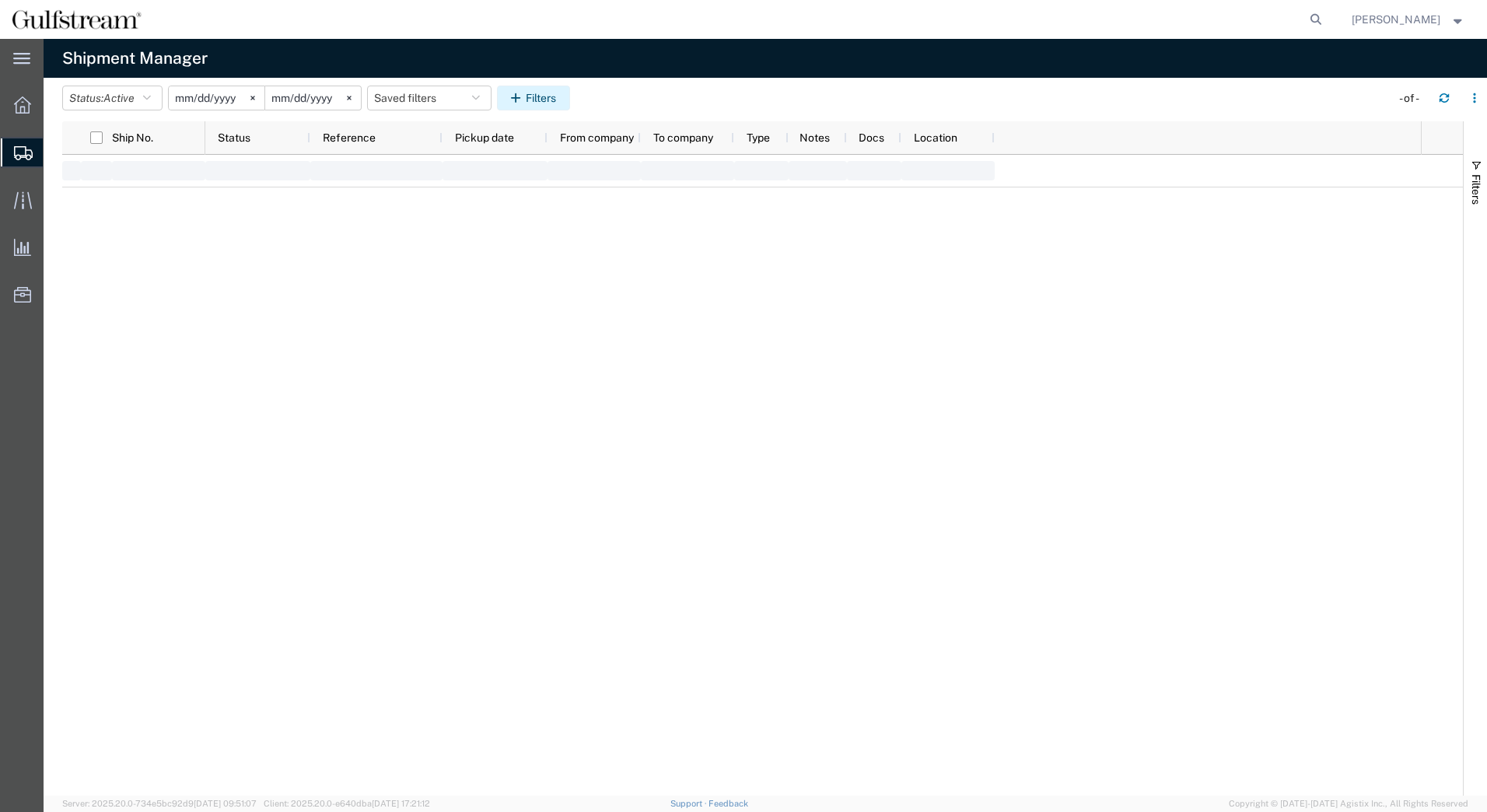
click at [544, 101] on button "Filters" at bounding box center [534, 98] width 74 height 25
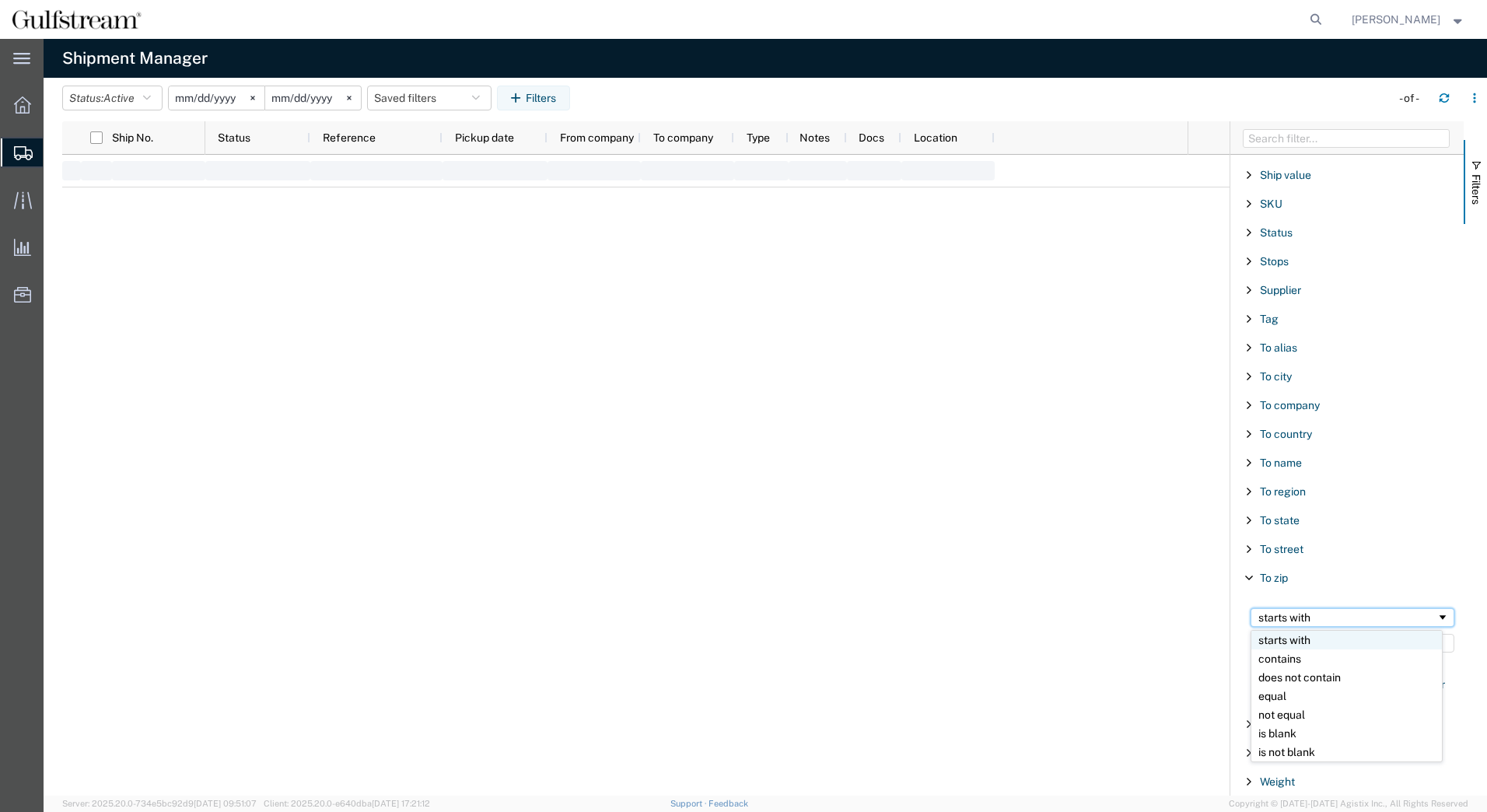
click at [1284, 623] on div "starts with" at bounding box center [1348, 617] width 178 height 12
click at [1284, 636] on input "Filter Value" at bounding box center [1353, 643] width 204 height 19
type input "29605"
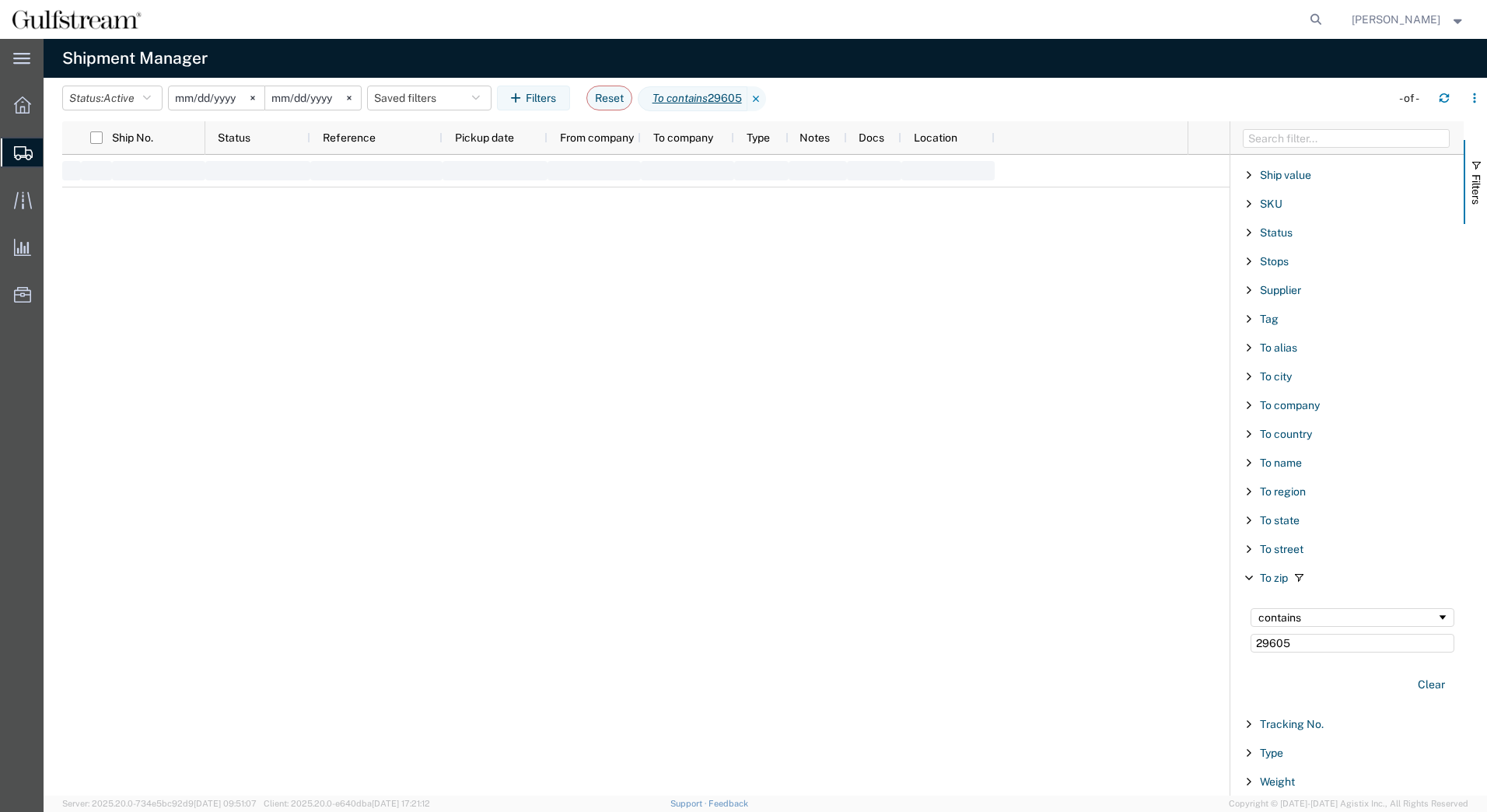
click at [221, 97] on input "2025-10-02" at bounding box center [216, 98] width 96 height 23
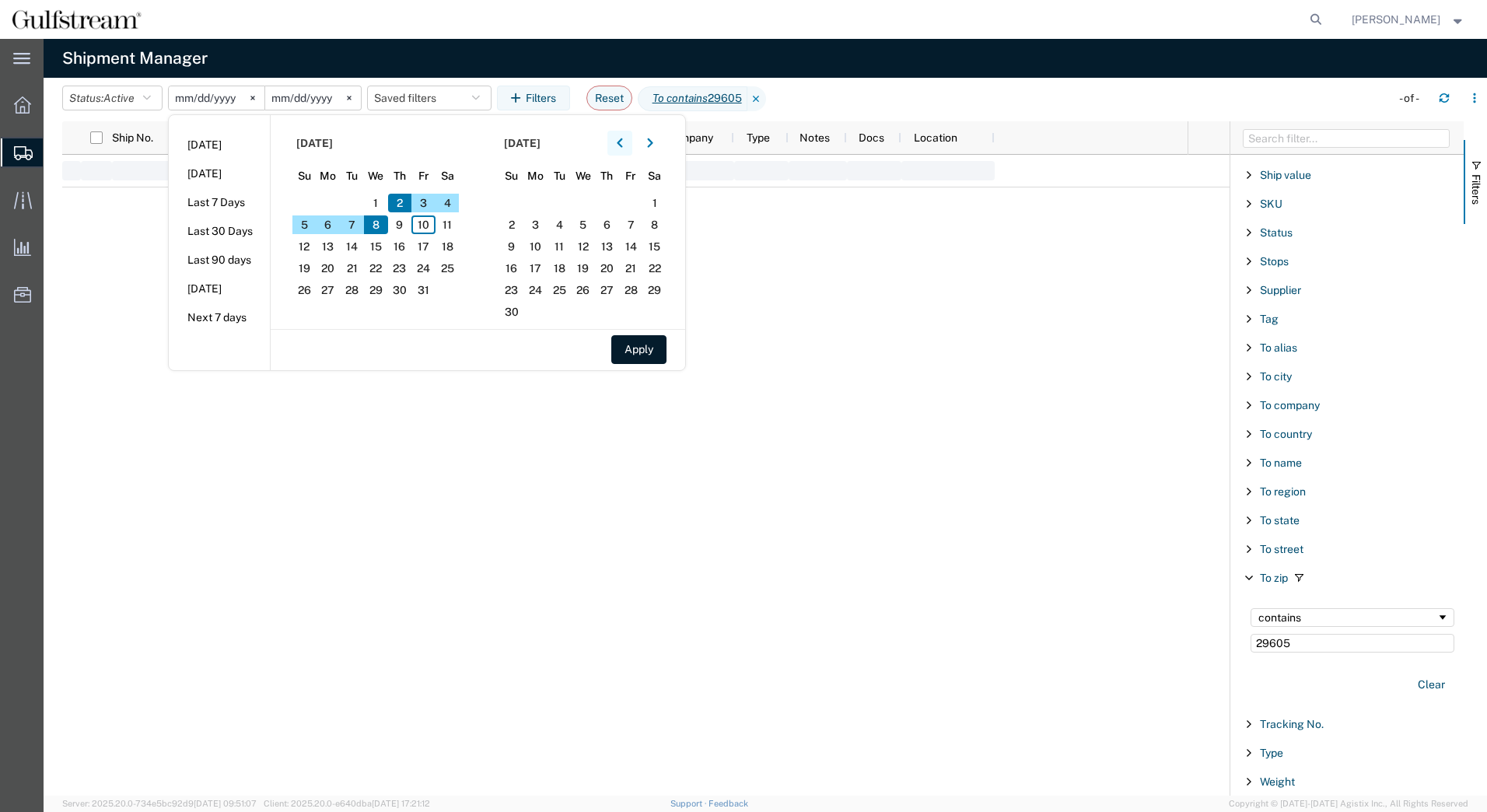
click at [623, 144] on icon "button" at bounding box center [619, 143] width 6 height 11
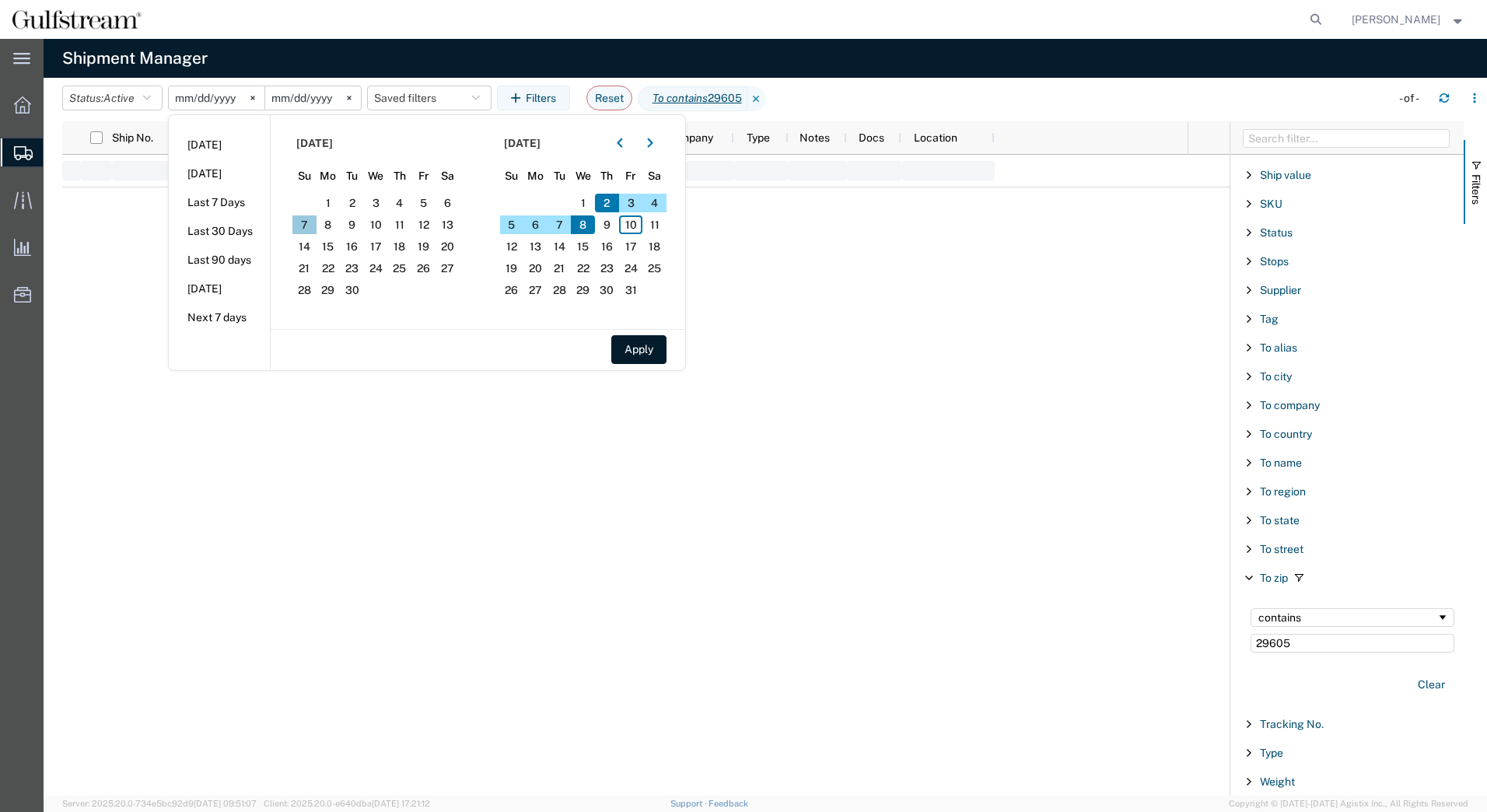
click at [310, 217] on span "7" at bounding box center [304, 225] width 24 height 19
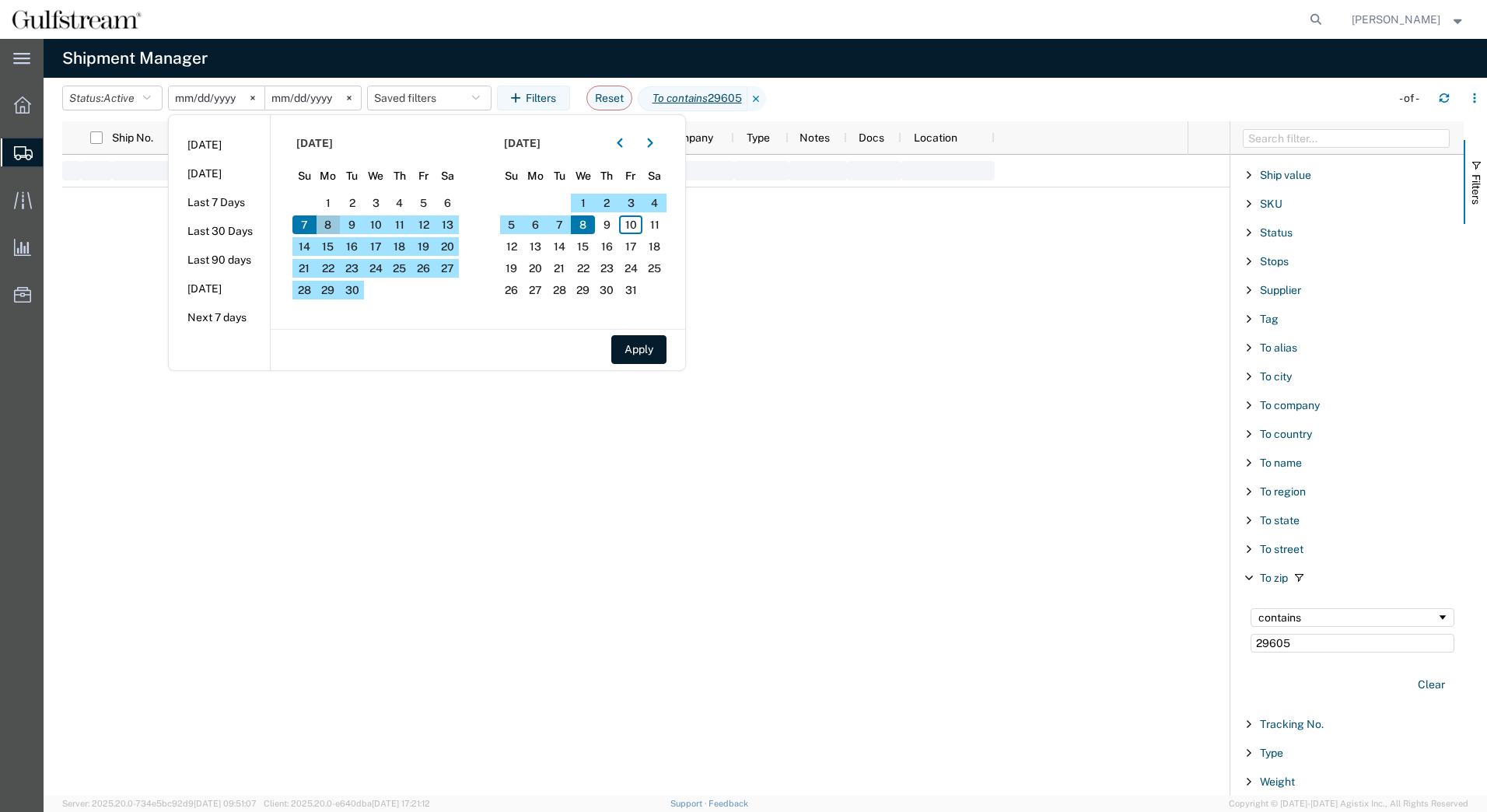
click at [341, 223] on span "8" at bounding box center [329, 225] width 24 height 19
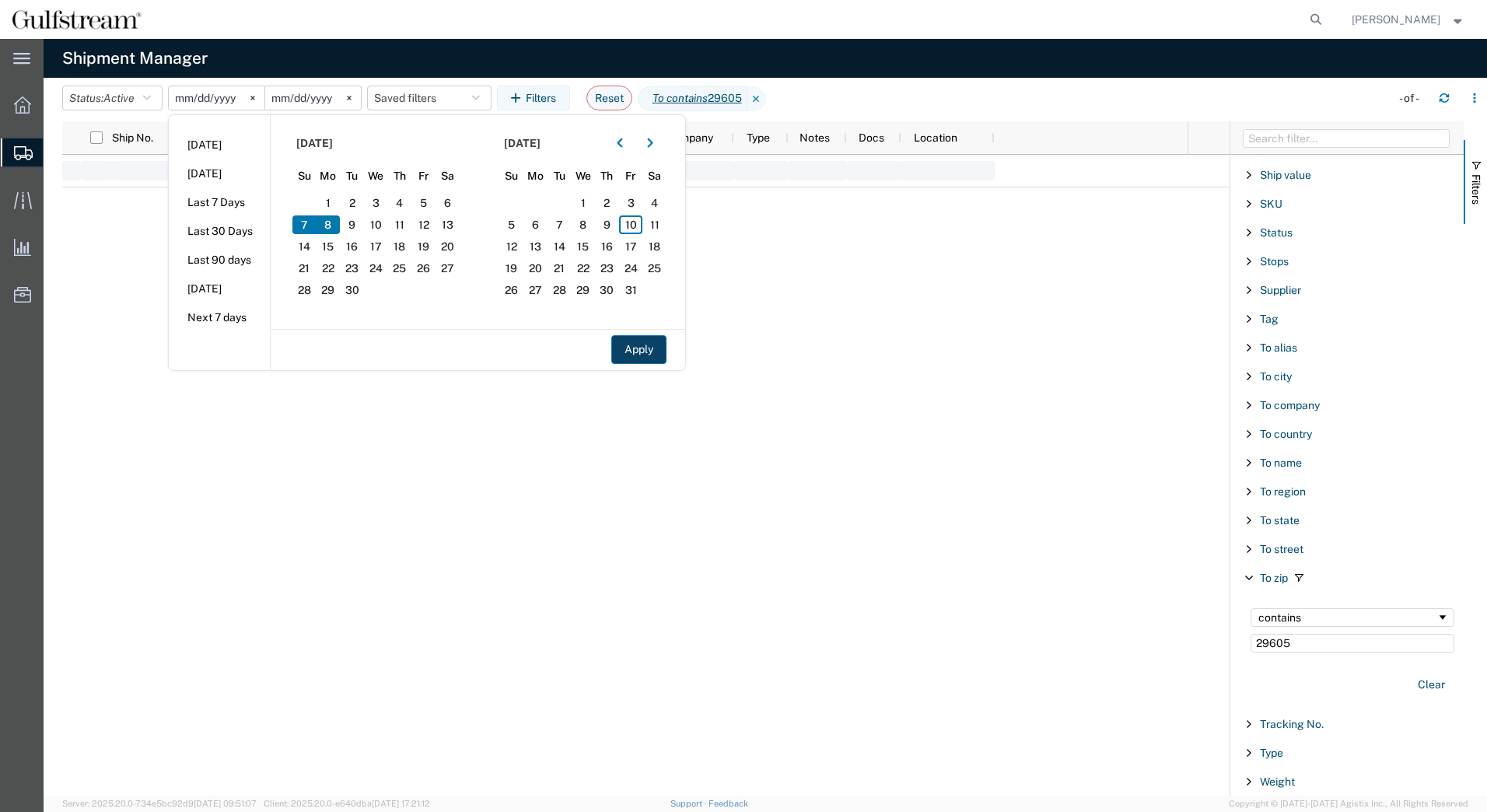
click at [638, 351] on button "Apply" at bounding box center [639, 349] width 55 height 29
type input "2025-09-07"
type input "2025-09-08"
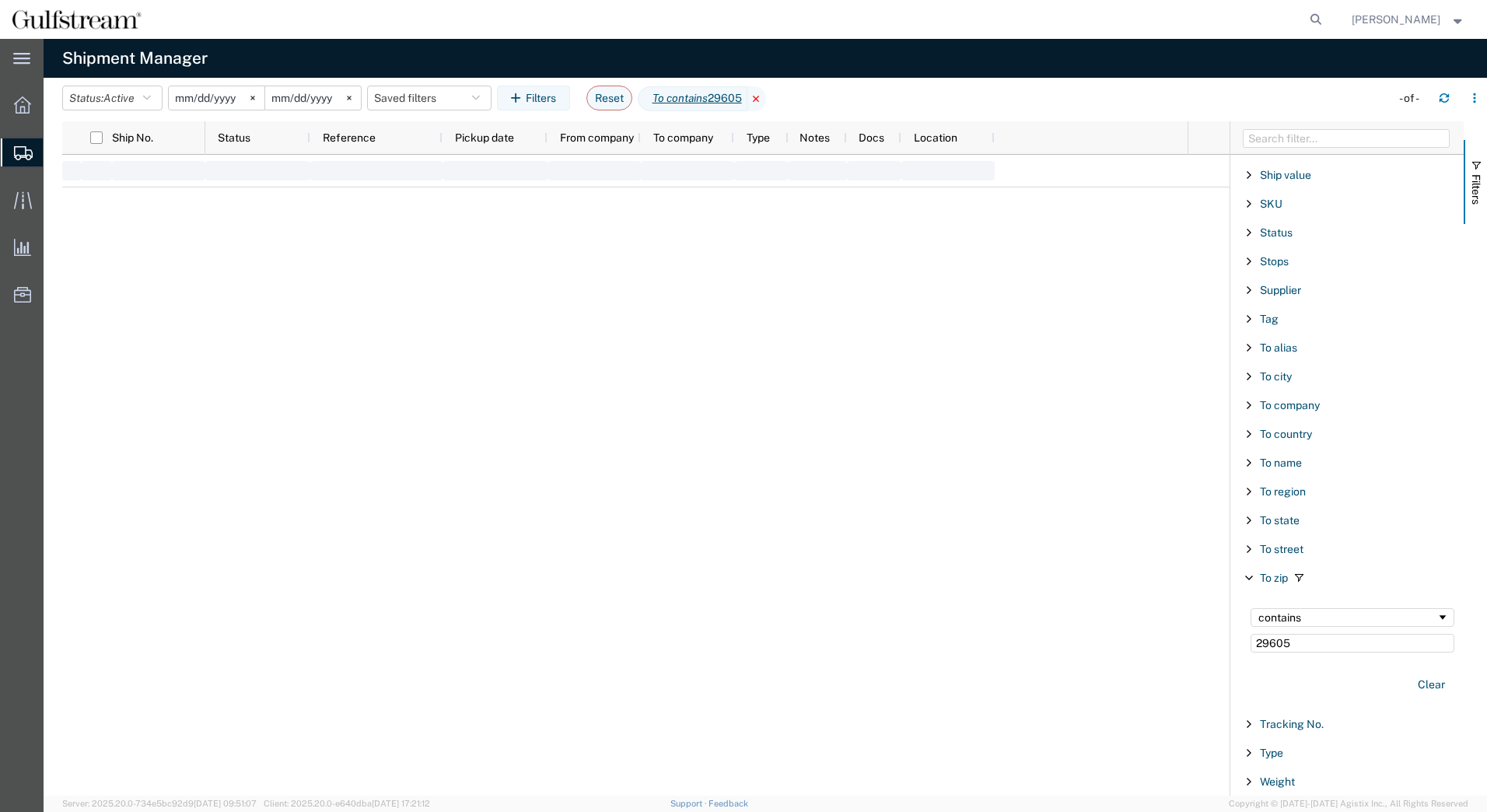
click at [766, 97] on icon at bounding box center [757, 99] width 19 height 25
click at [1308, 614] on div "starts with" at bounding box center [1348, 617] width 178 height 12
click at [1298, 630] on div "does not contain" at bounding box center [1352, 630] width 222 height 63
click at [1298, 624] on div "does not contain" at bounding box center [1353, 617] width 204 height 19
click at [1286, 640] on input "Filter Value" at bounding box center [1353, 643] width 204 height 19
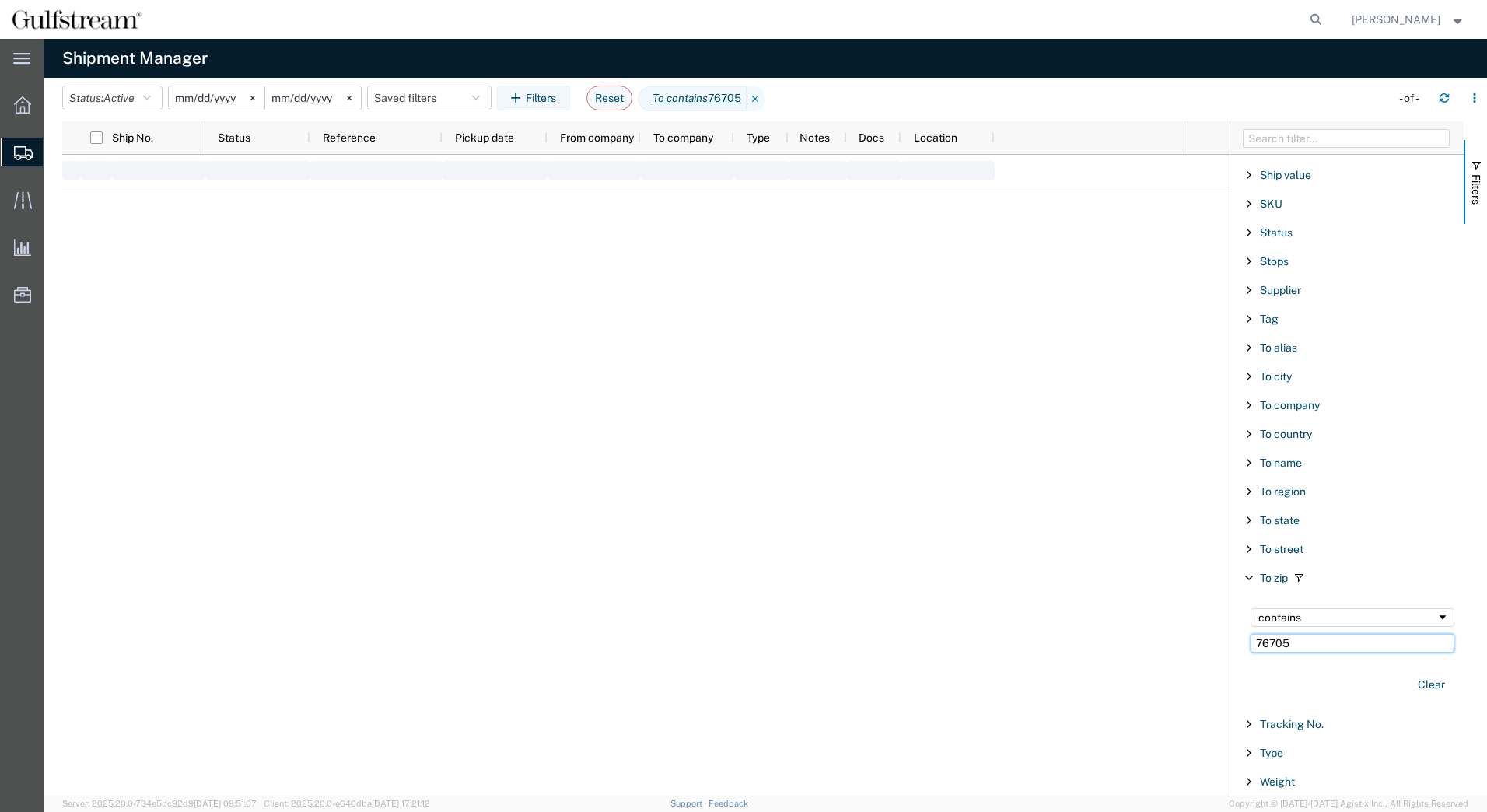
click at [1318, 641] on input "76705" at bounding box center [1353, 643] width 204 height 19
type input "76705"
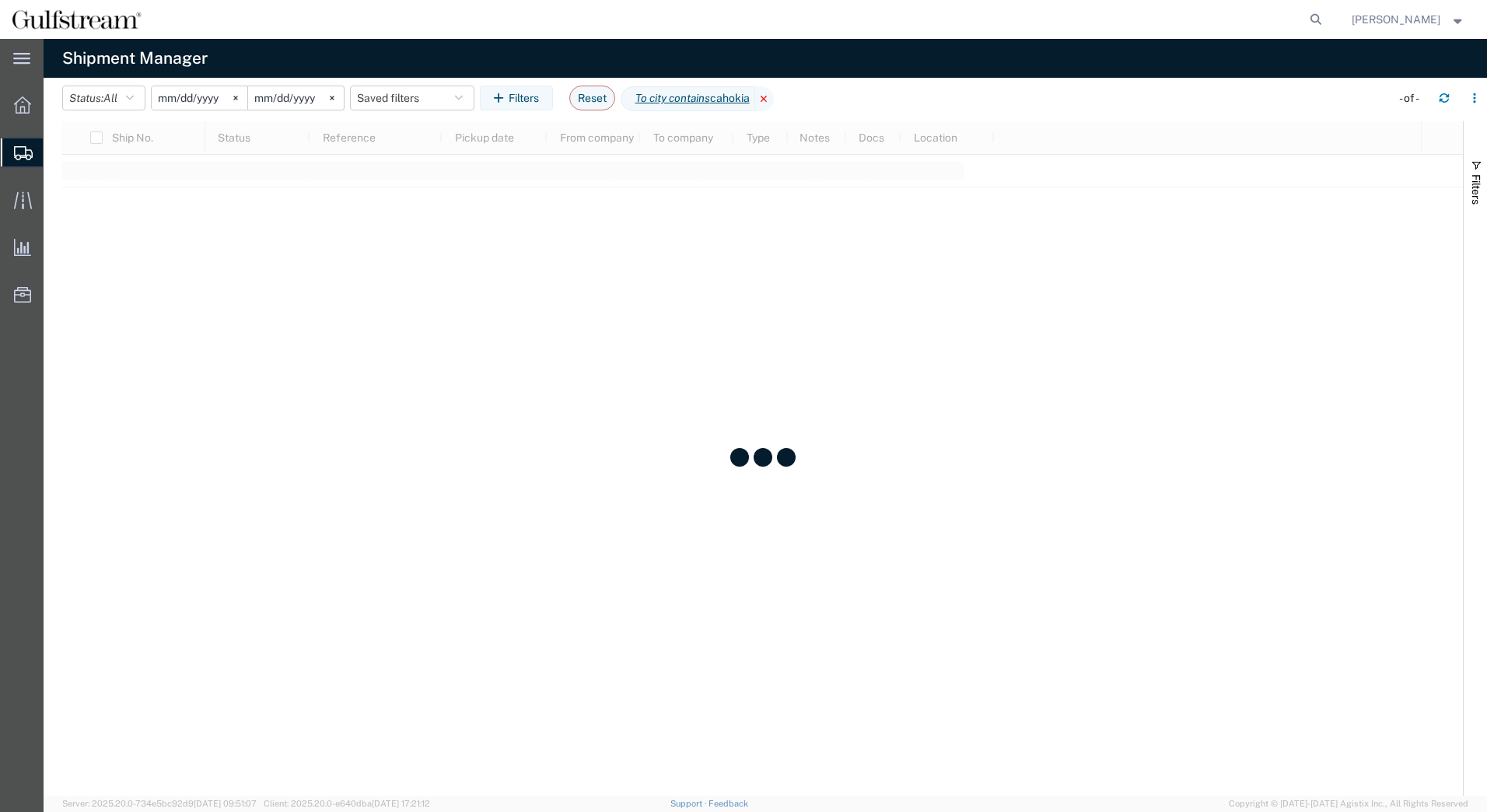
click at [774, 97] on icon at bounding box center [765, 99] width 19 height 25
click at [217, 97] on input "[DATE]" at bounding box center [199, 98] width 96 height 23
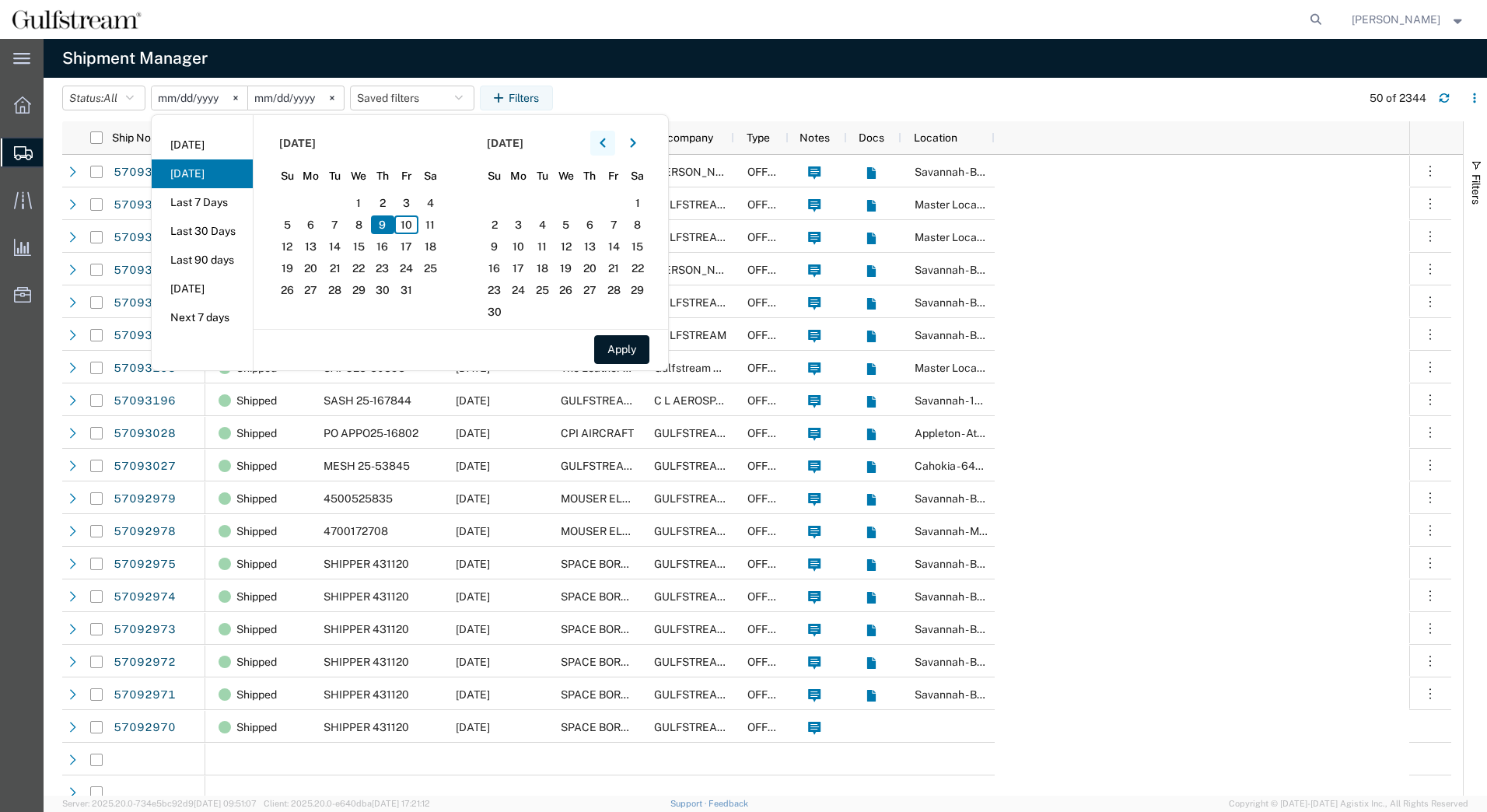
click at [600, 148] on button "button" at bounding box center [602, 143] width 25 height 25
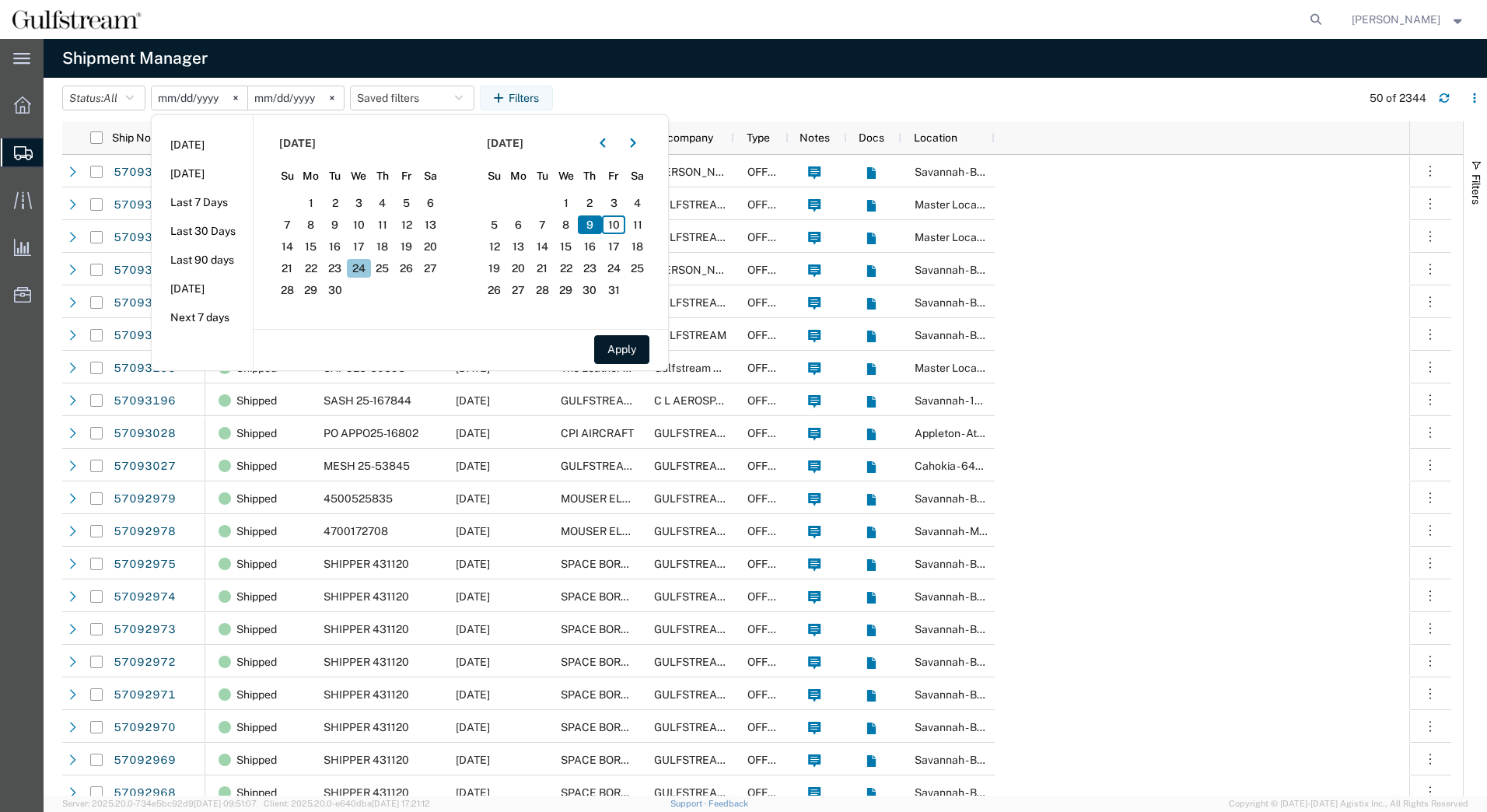
click at [361, 270] on span "24" at bounding box center [359, 268] width 24 height 19
click at [425, 267] on span "27" at bounding box center [431, 268] width 24 height 19
click at [631, 350] on button "Apply" at bounding box center [622, 349] width 55 height 29
type input "[DATE]"
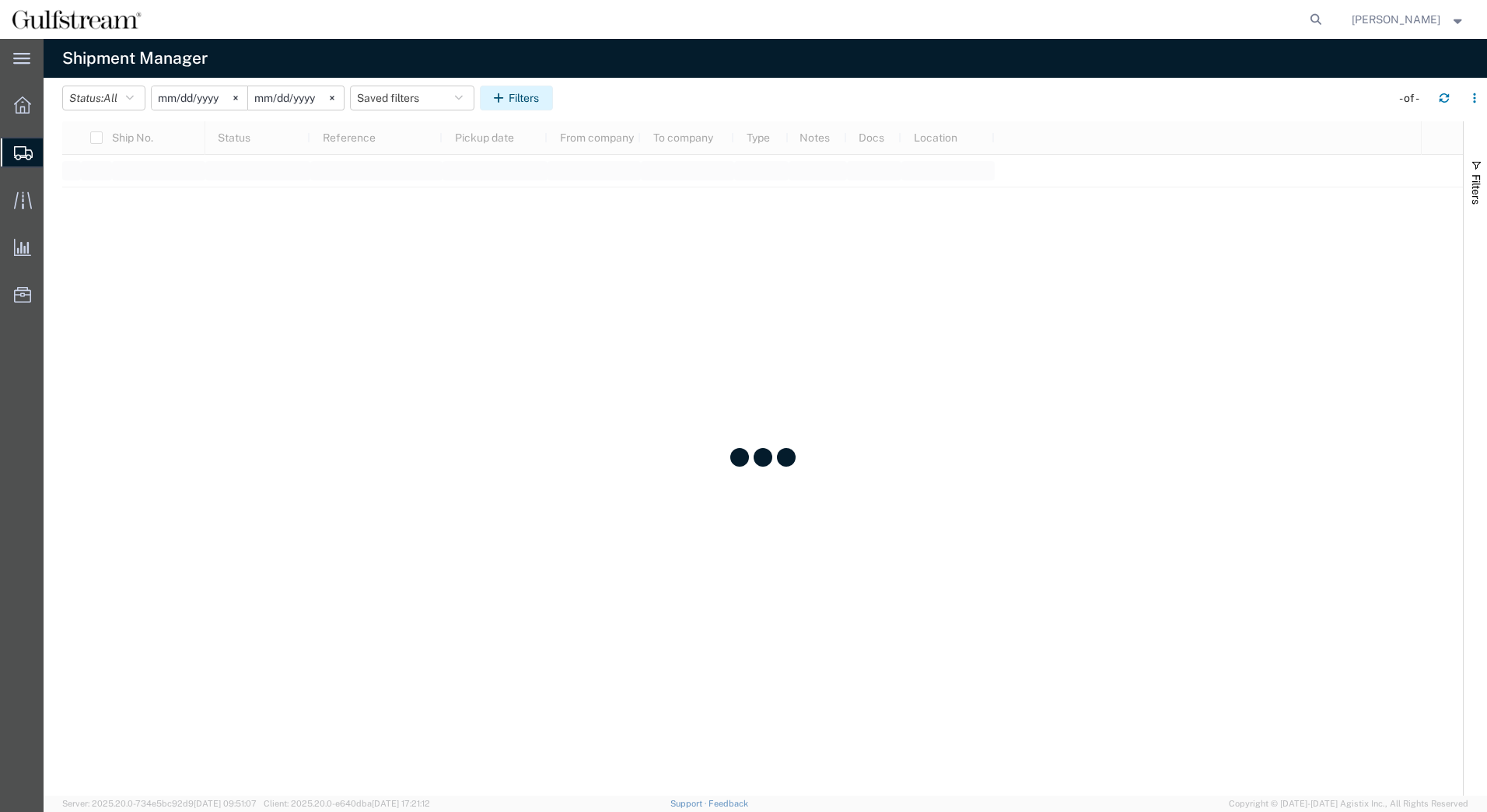
click at [519, 102] on button "Filters" at bounding box center [516, 98] width 74 height 25
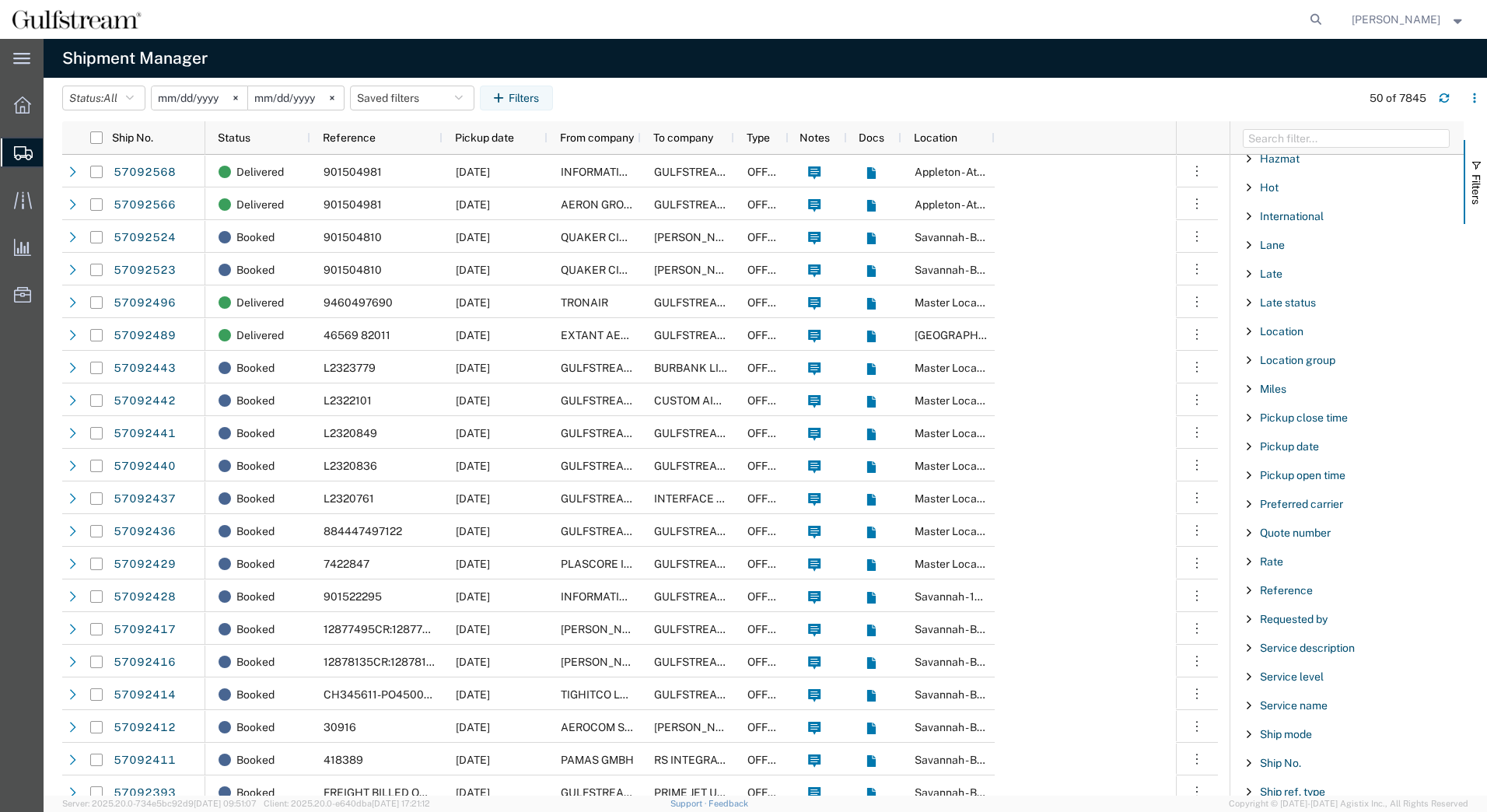
scroll to position [733, 0]
click at [1292, 584] on span "Reference" at bounding box center [1286, 587] width 53 height 12
click at [1301, 627] on div "starts with" at bounding box center [1348, 627] width 178 height 12
click at [1292, 651] on input "Filter Value" at bounding box center [1353, 653] width 204 height 19
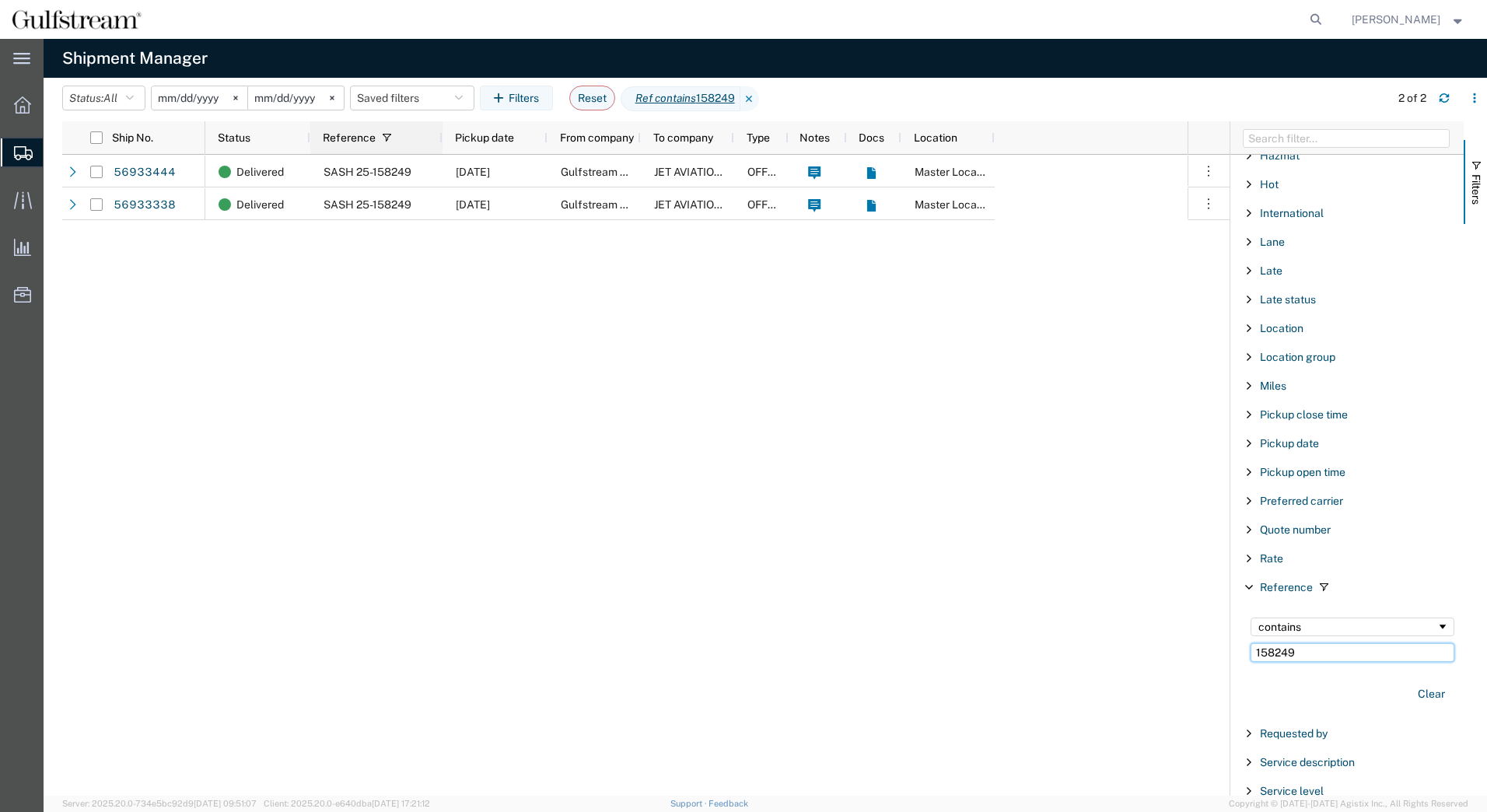
type input "158249"
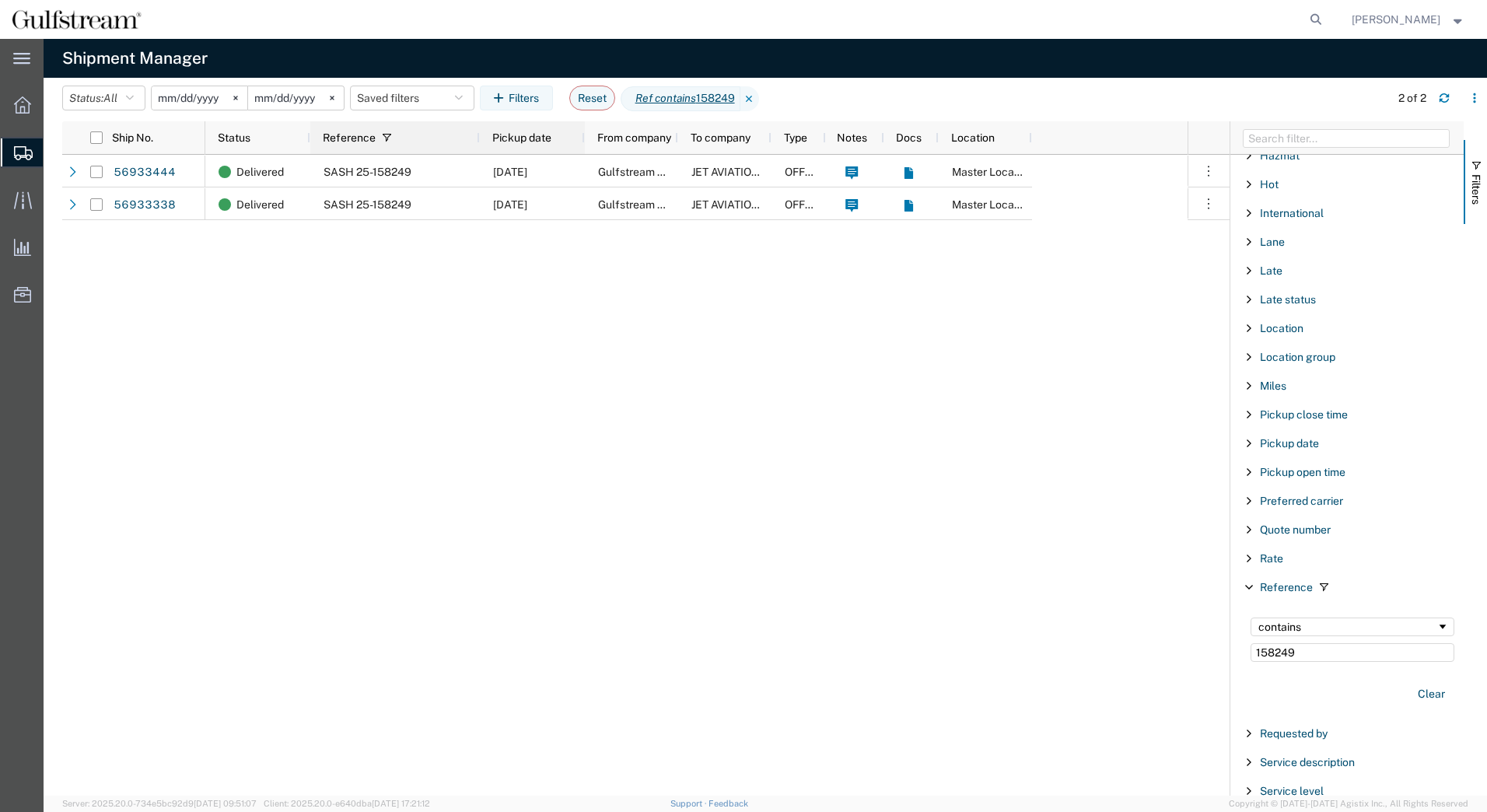
drag, startPoint x: 440, startPoint y: 137, endPoint x: 478, endPoint y: 143, distance: 38.5
click at [478, 143] on div at bounding box center [478, 137] width 6 height 33
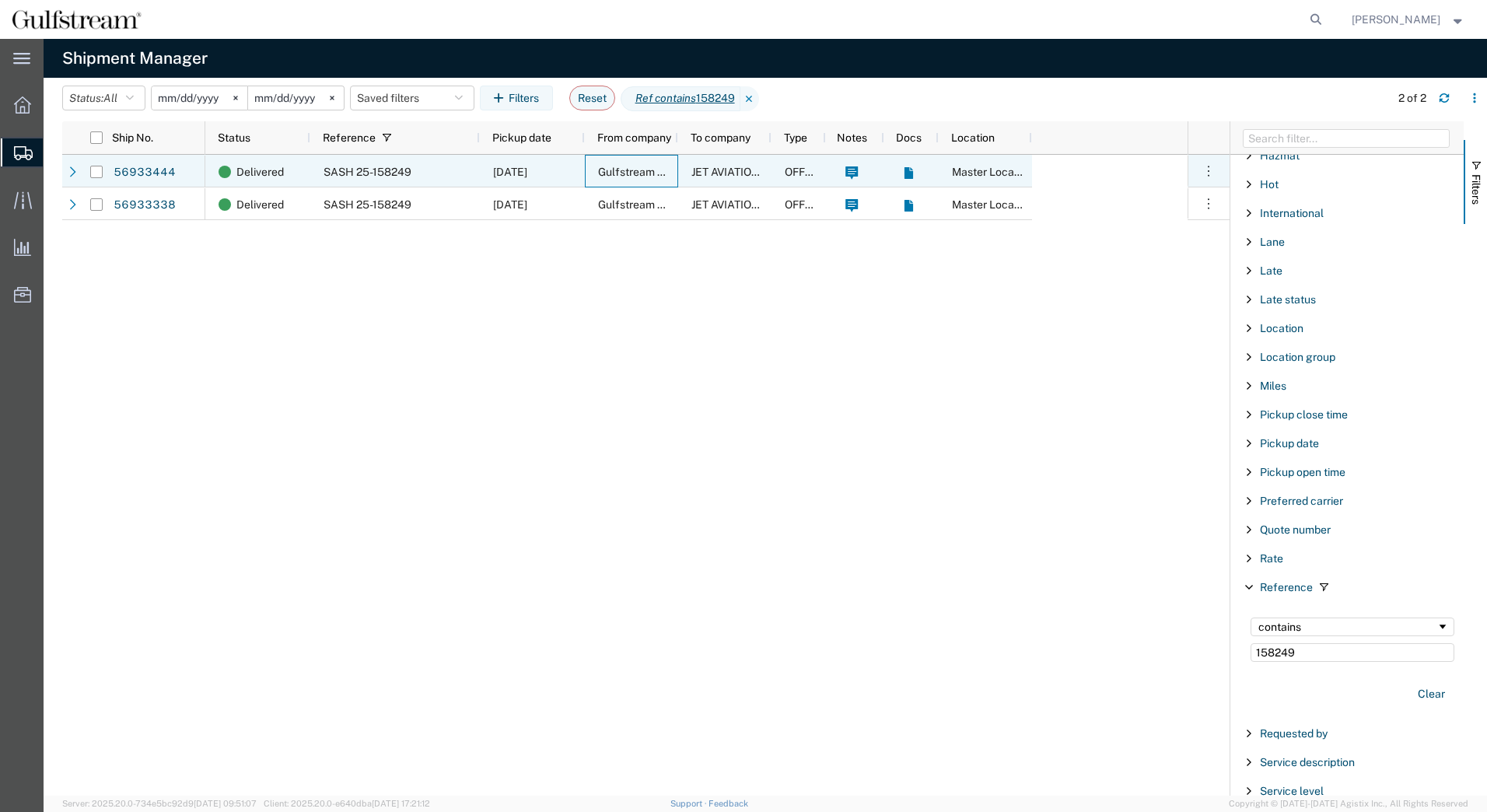
click at [602, 172] on span "Gulfstream Aerospace Corp." at bounding box center [669, 172] width 143 height 12
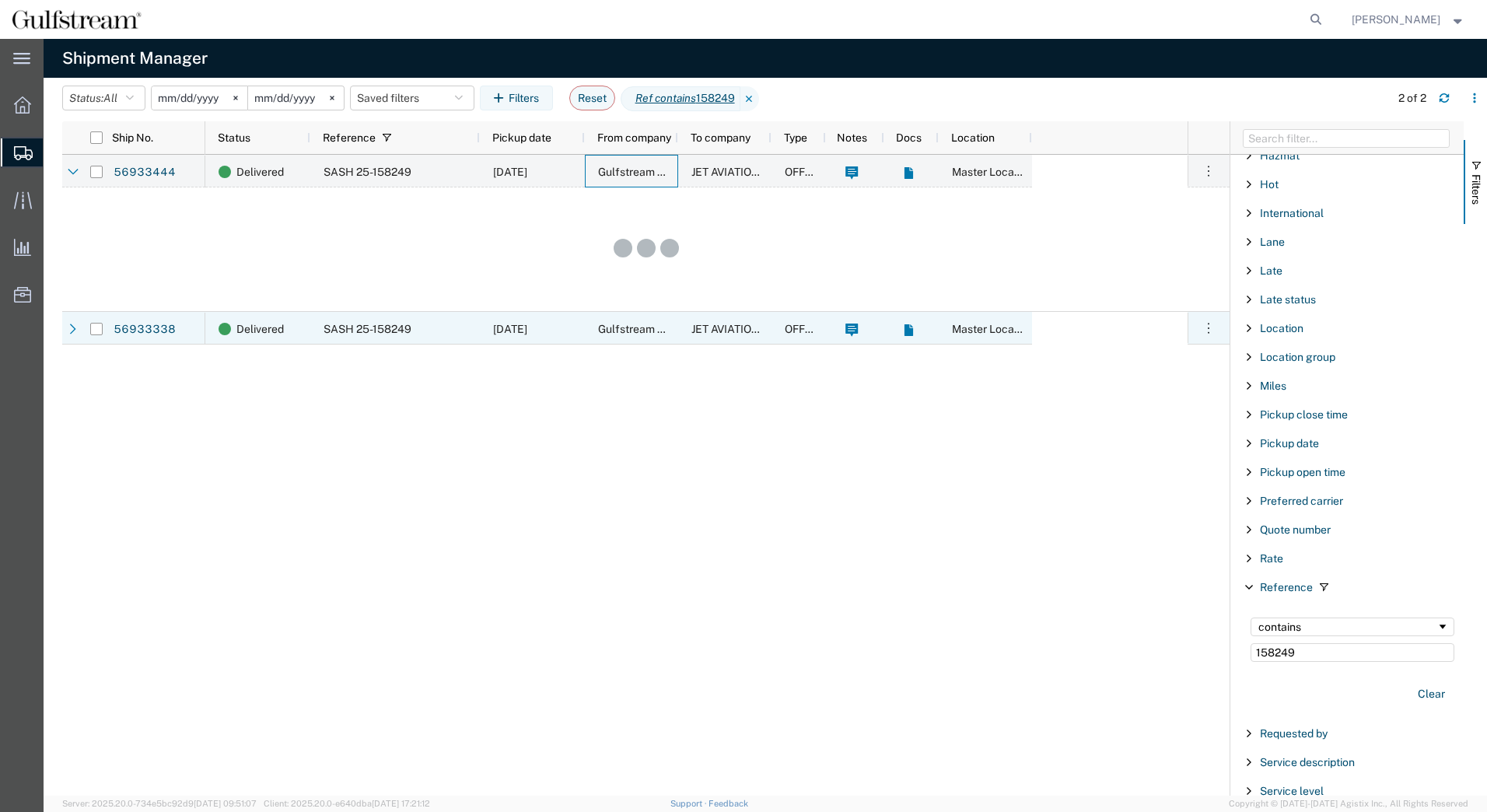
click at [567, 334] on div "[DATE]" at bounding box center [532, 329] width 105 height 33
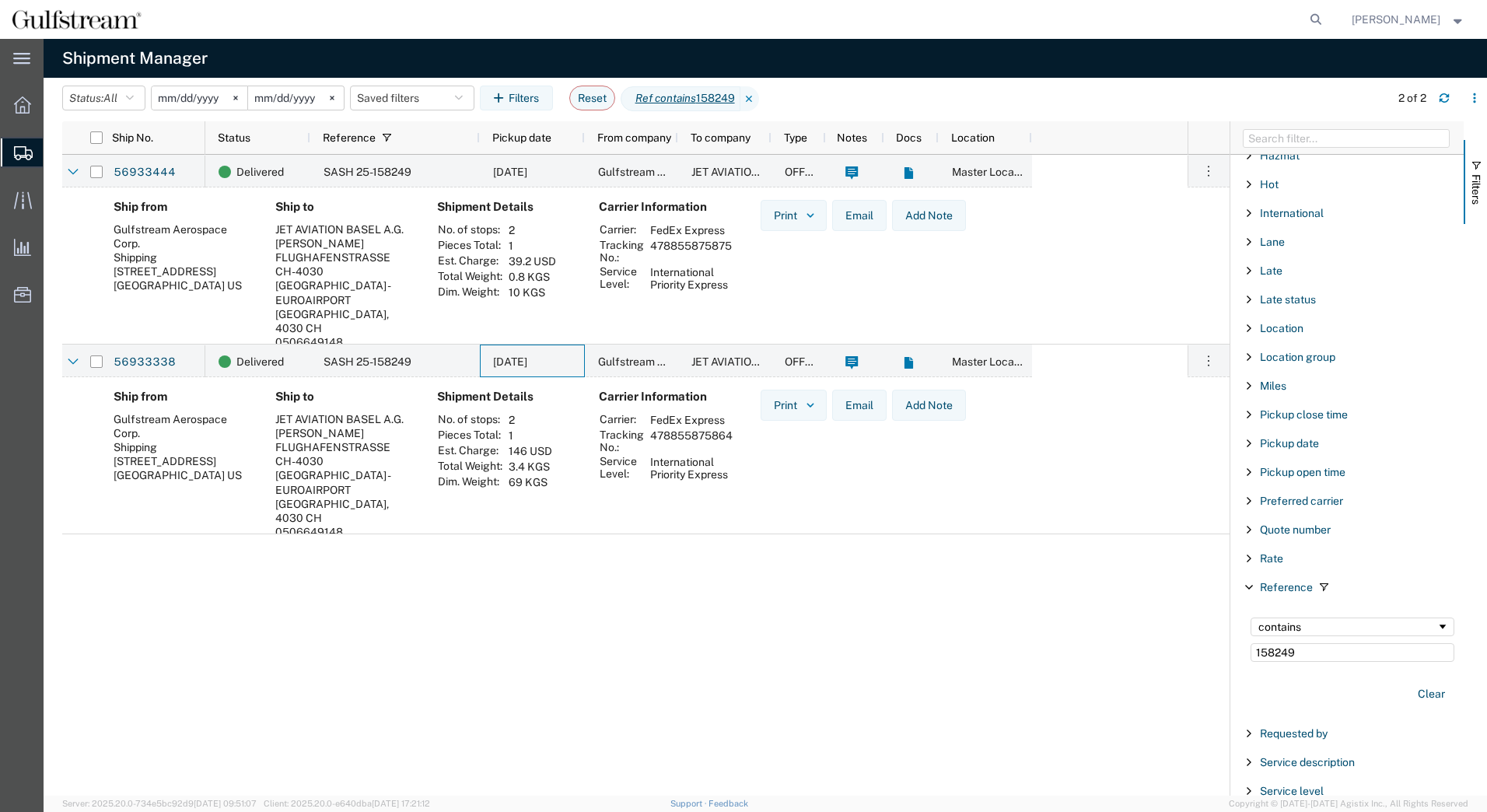
click at [756, 96] on icon at bounding box center [750, 99] width 19 height 25
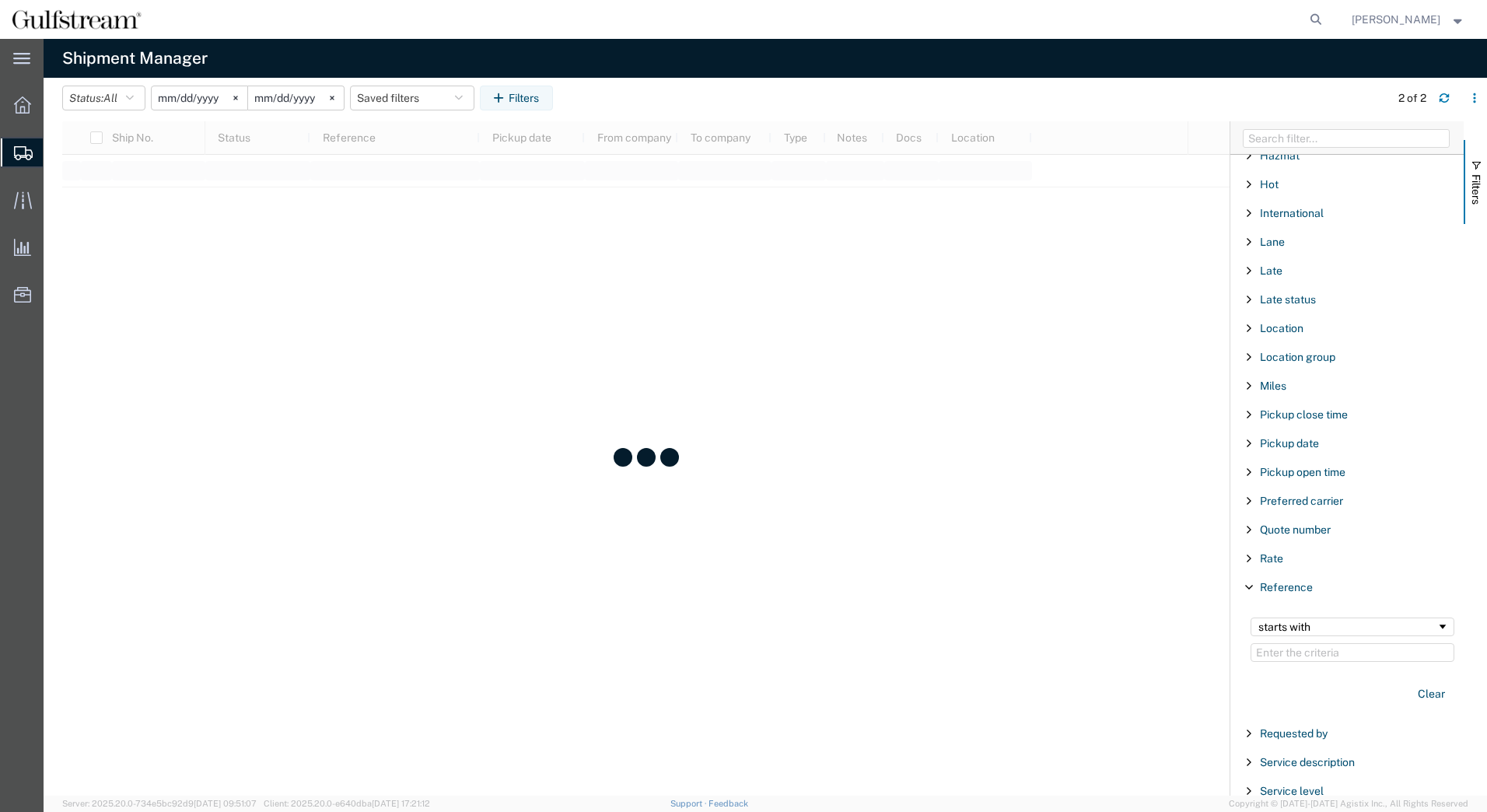
click at [208, 93] on input "[DATE]" at bounding box center [199, 98] width 96 height 23
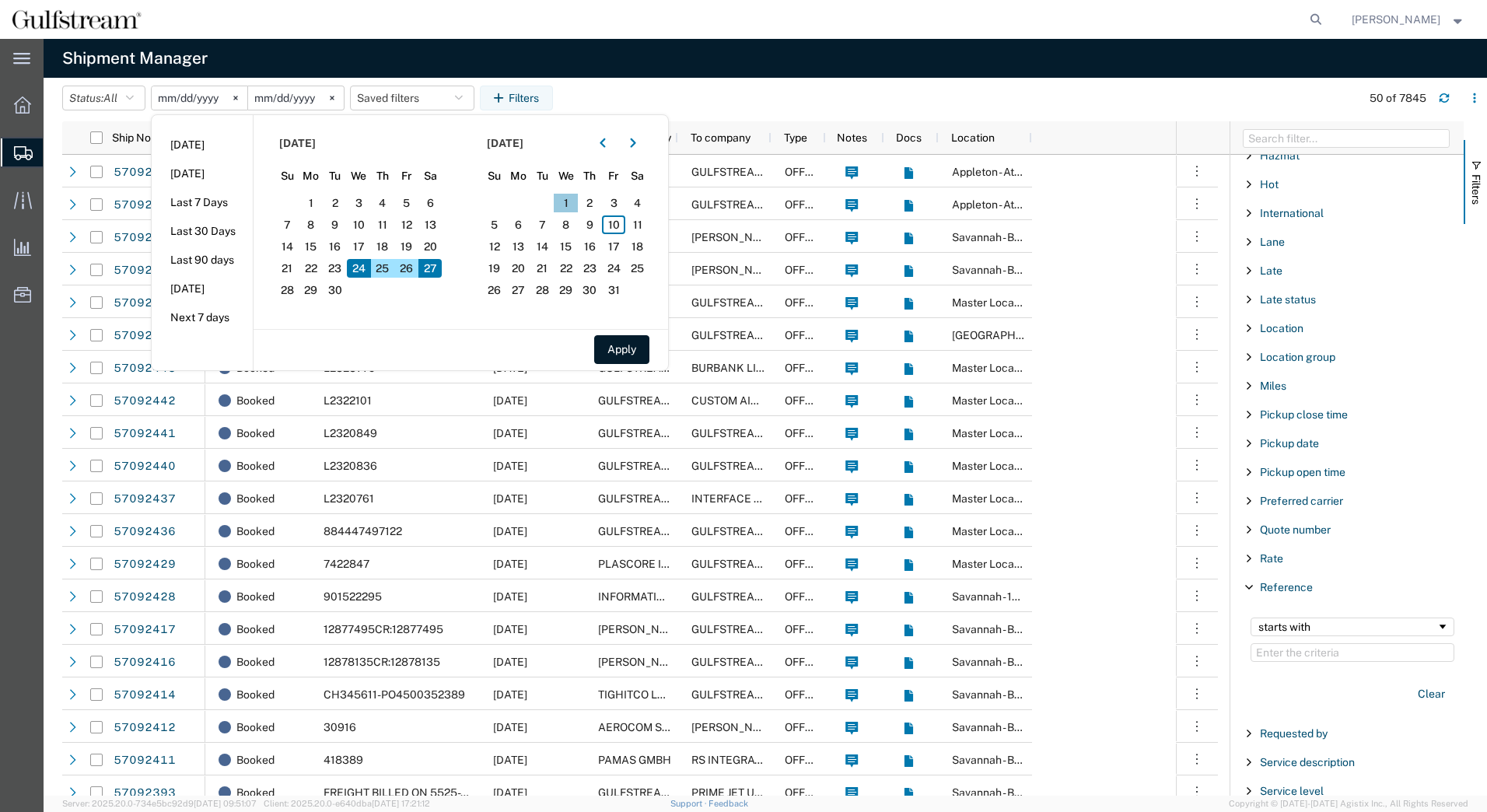
click at [567, 205] on span "1" at bounding box center [566, 203] width 24 height 19
click at [614, 202] on span "3" at bounding box center [614, 203] width 24 height 19
click at [628, 361] on button "Apply" at bounding box center [622, 349] width 55 height 29
type input "[DATE]"
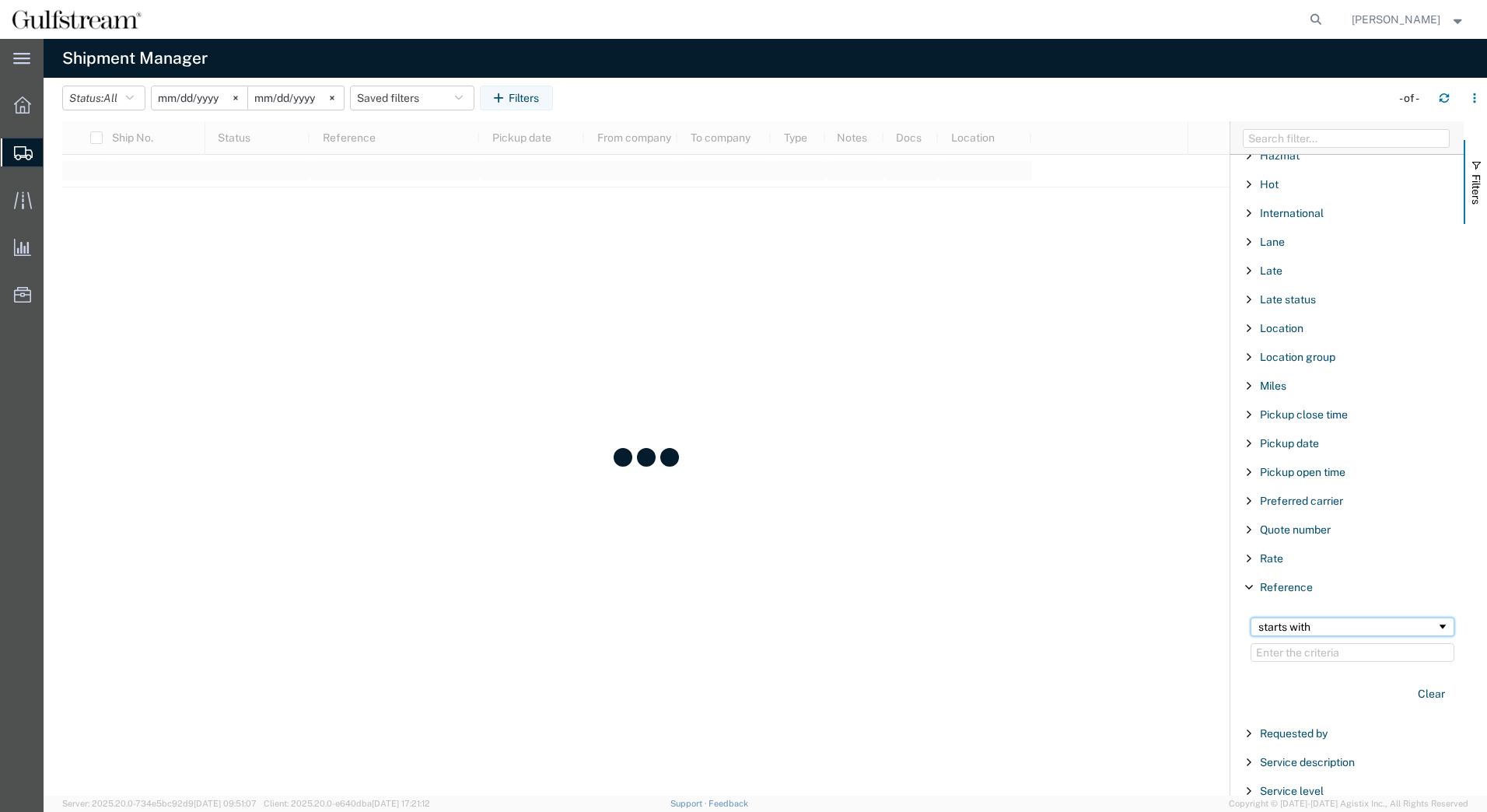
click at [1311, 631] on div "starts with" at bounding box center [1348, 627] width 178 height 12
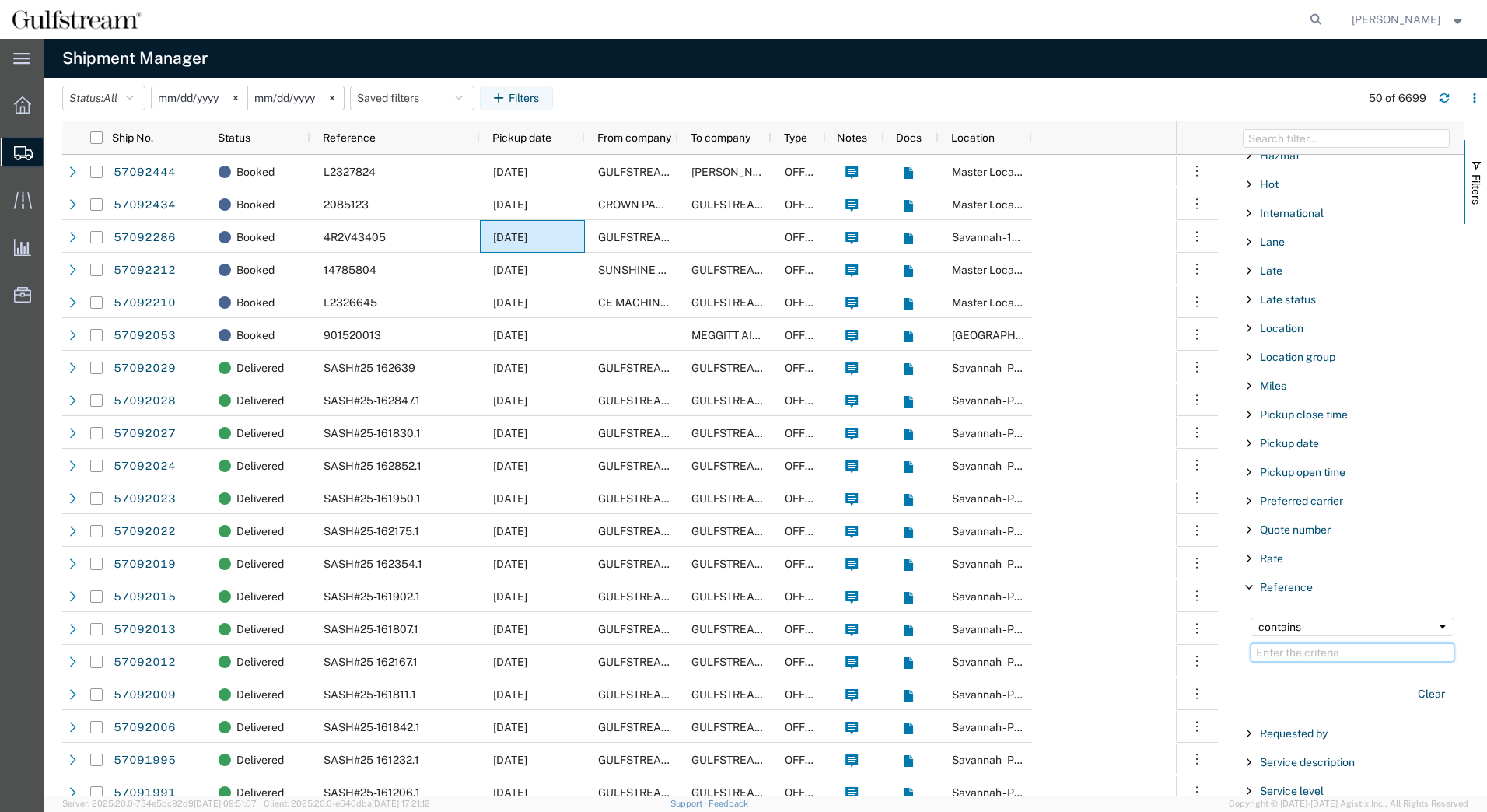
click at [1290, 649] on input "Filter Value" at bounding box center [1353, 653] width 204 height 19
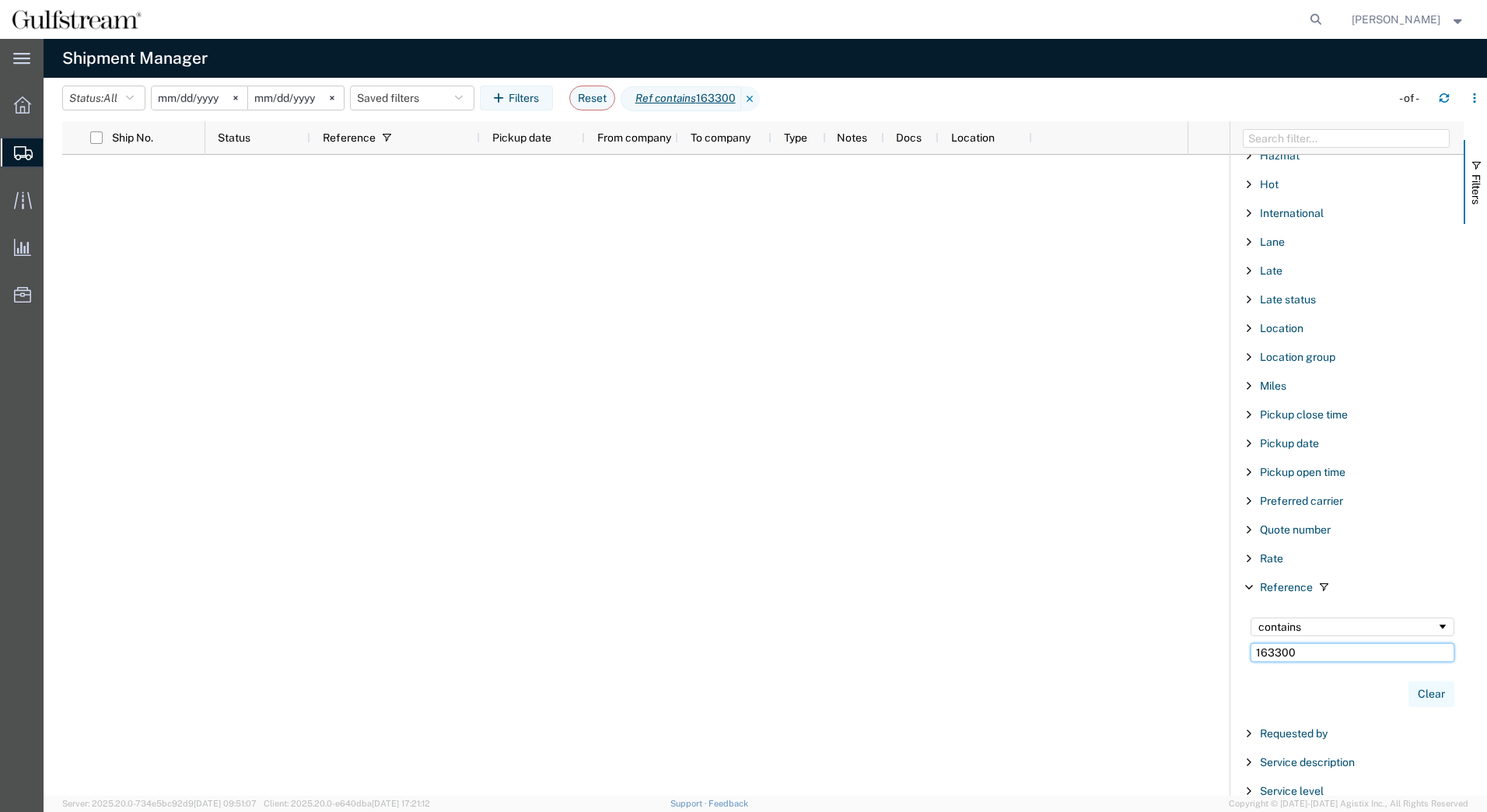
type input "163300"
click at [1420, 687] on button "Clear" at bounding box center [1431, 694] width 46 height 26
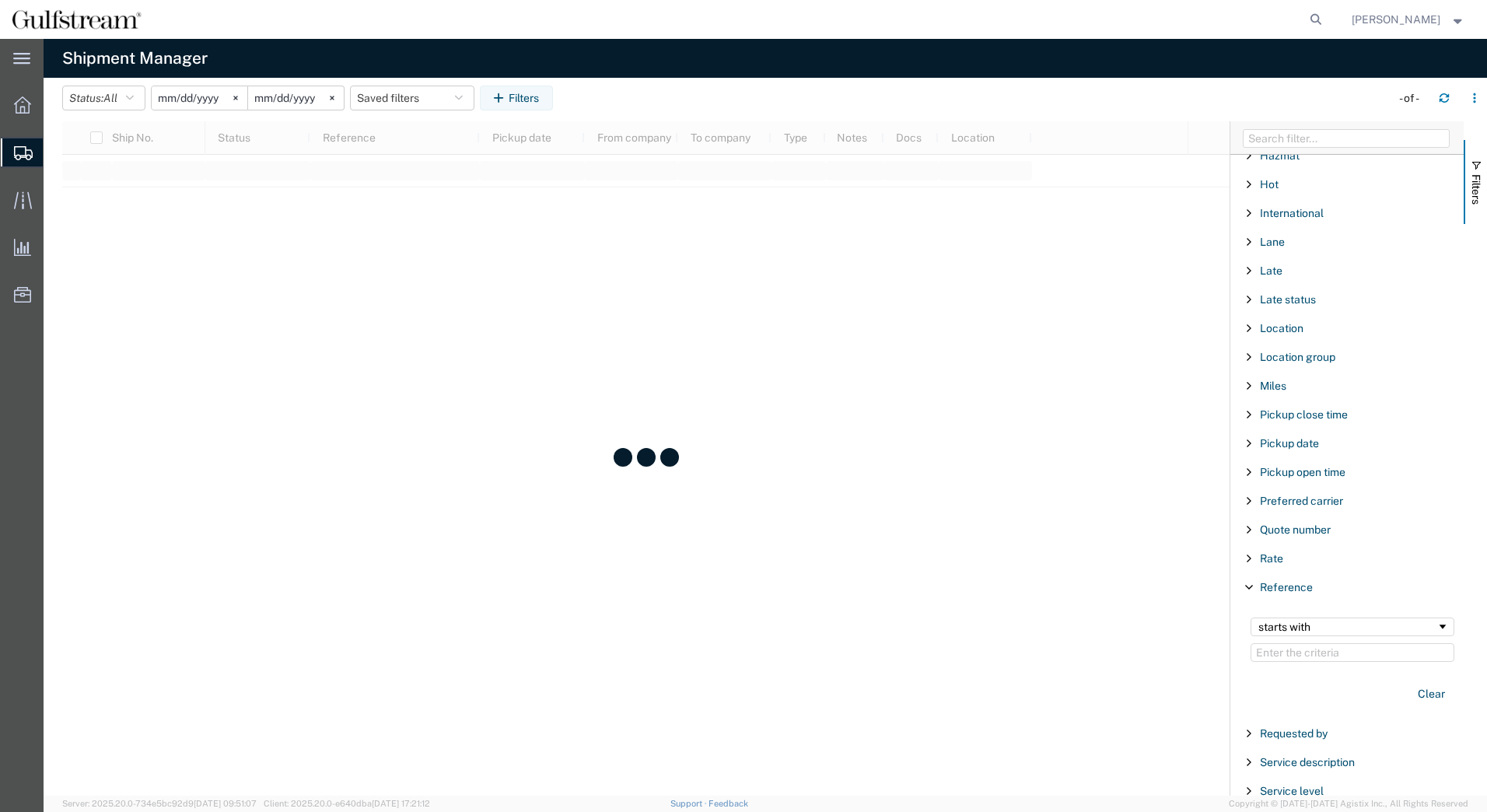
click at [1272, 595] on div "Reference" at bounding box center [1347, 587] width 234 height 28
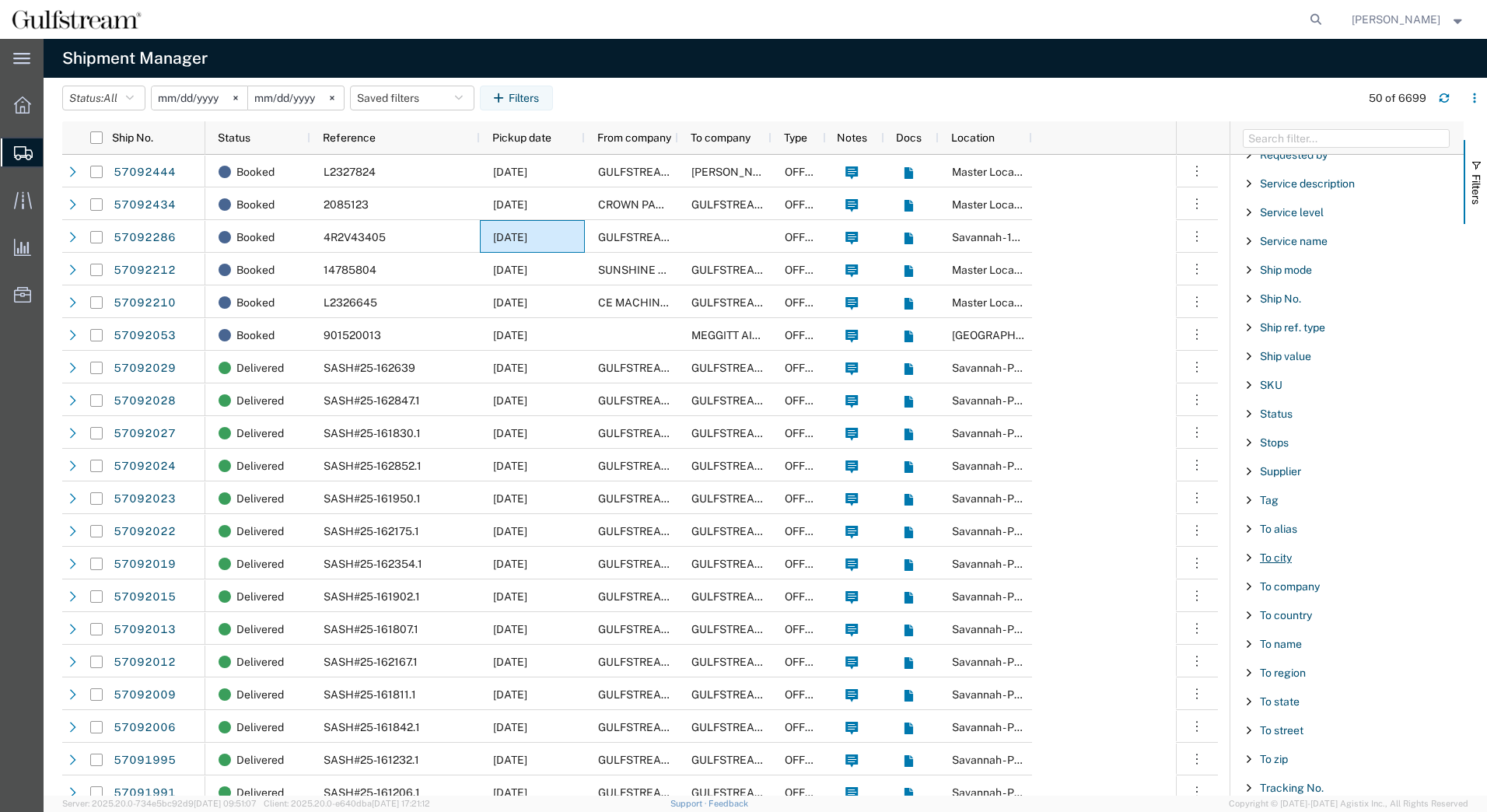
scroll to position [1199, 0]
click at [1272, 748] on span "To zip" at bounding box center [1274, 753] width 28 height 12
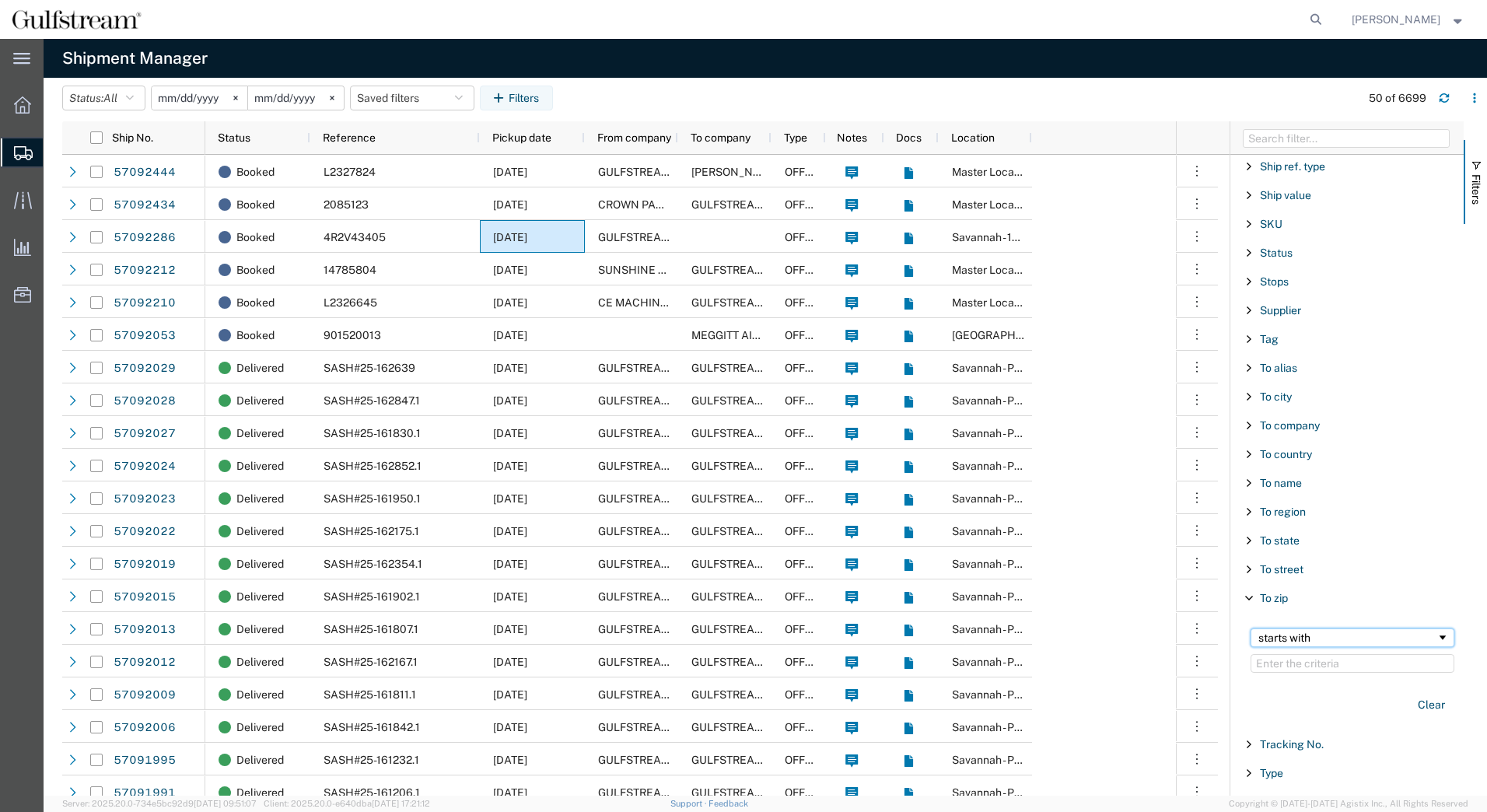
click at [1292, 640] on div "starts with" at bounding box center [1348, 637] width 178 height 12
click at [1281, 663] on input "Filter Value" at bounding box center [1353, 663] width 204 height 19
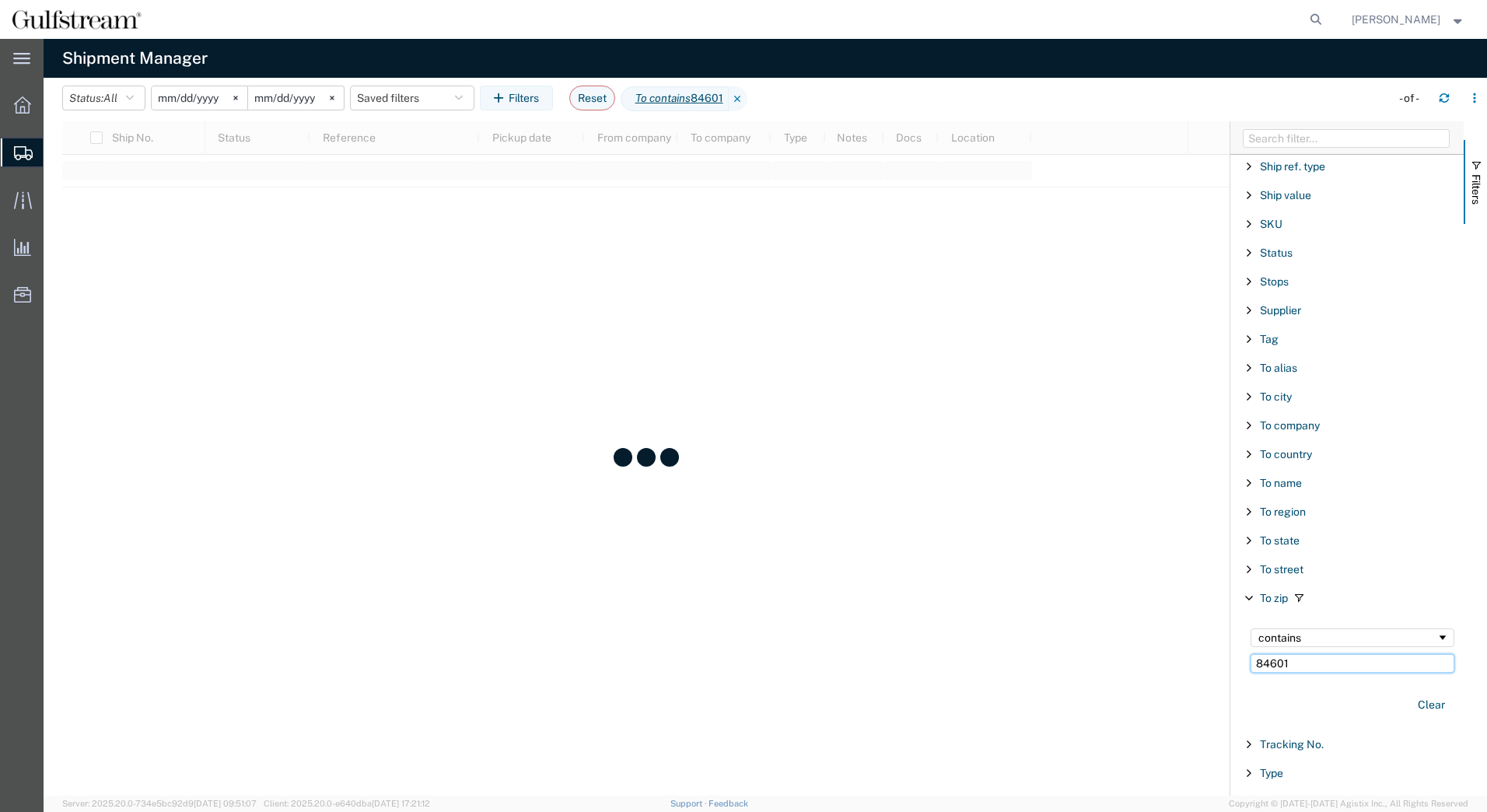
type input "84601"
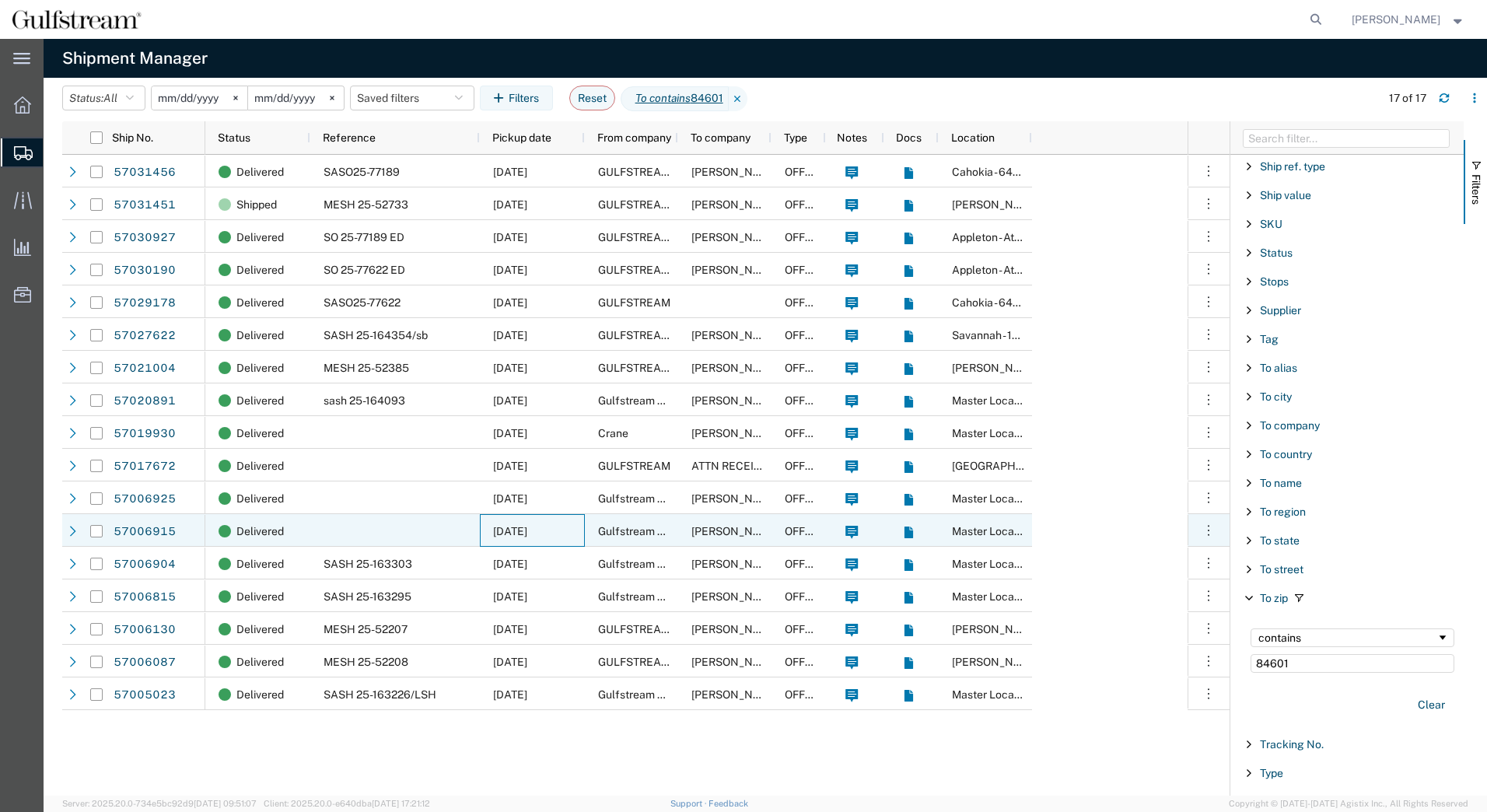
click at [528, 534] on span "[DATE]" at bounding box center [510, 531] width 35 height 12
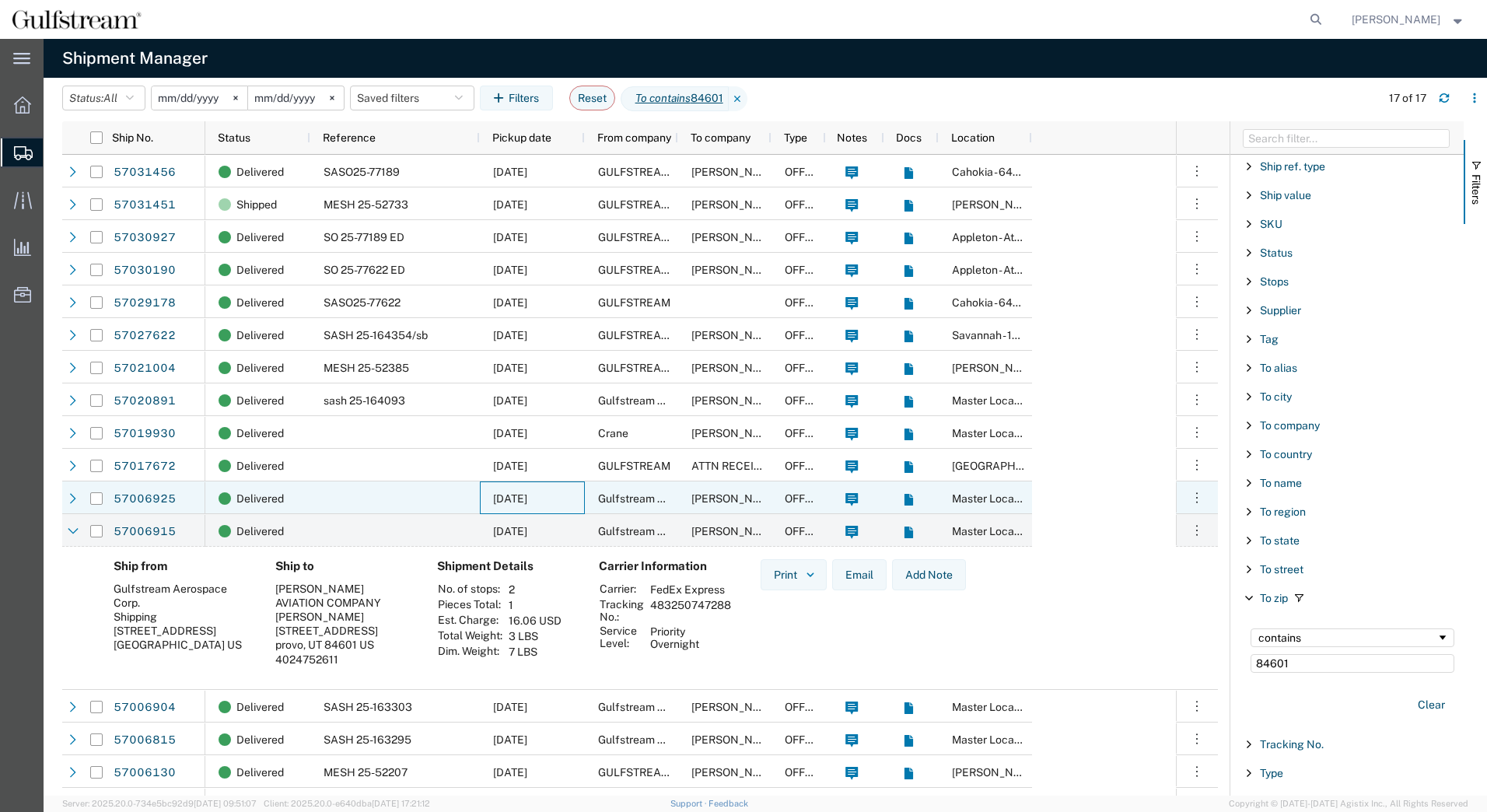
click at [564, 499] on div "[DATE]" at bounding box center [532, 498] width 105 height 33
